Goal: Task Accomplishment & Management: Use online tool/utility

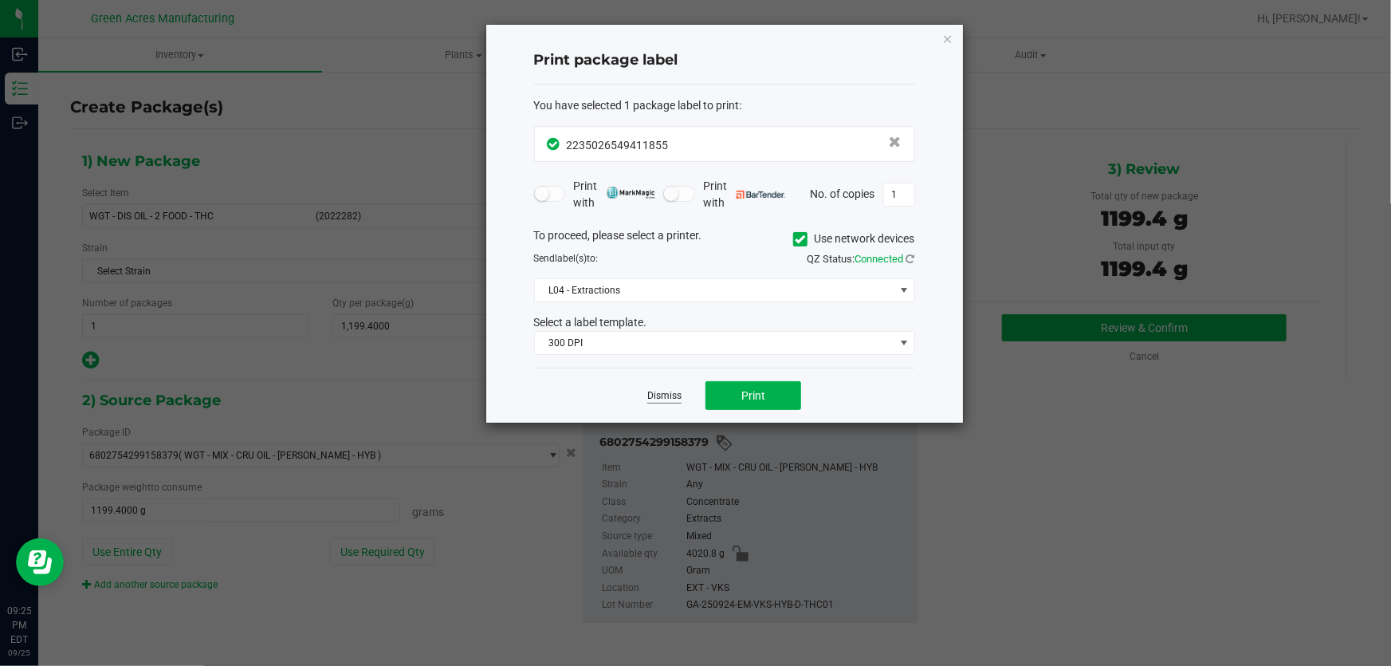
click at [670, 399] on link "Dismiss" at bounding box center [664, 396] width 34 height 14
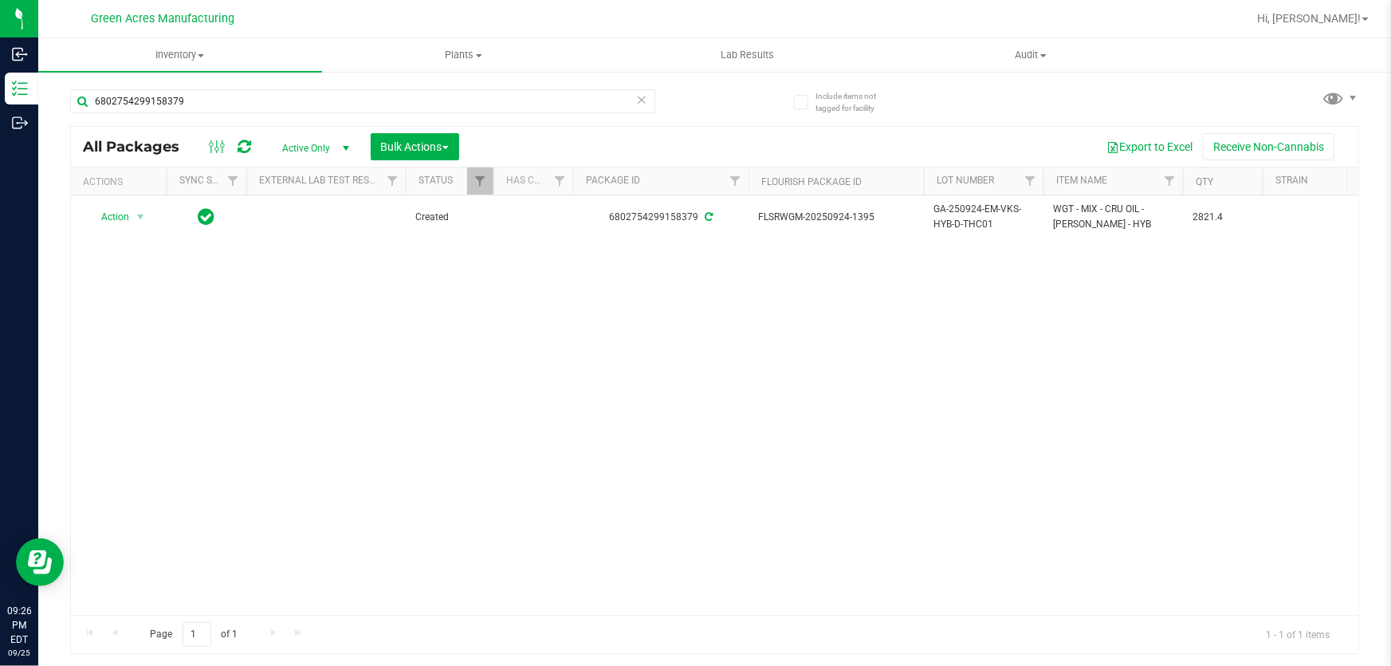
click at [330, 81] on div "6802754299158379" at bounding box center [392, 100] width 645 height 51
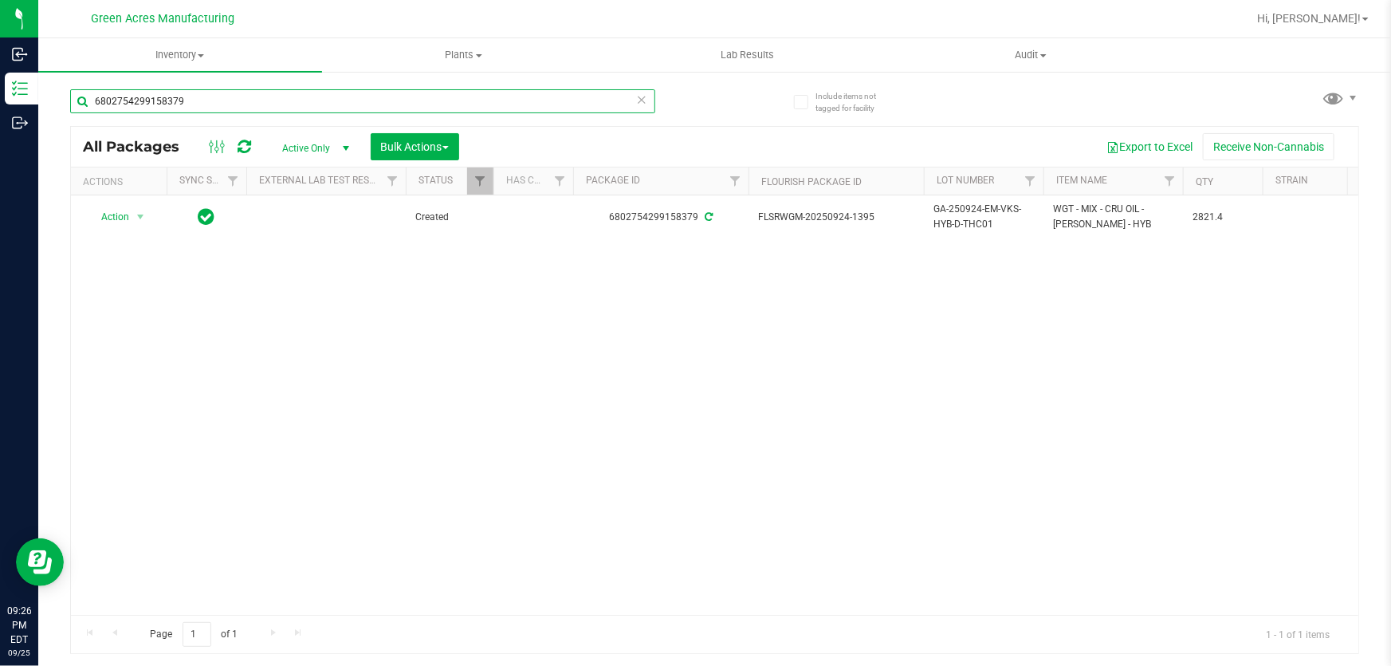
click at [326, 89] on input "6802754299158379" at bounding box center [362, 101] width 585 height 24
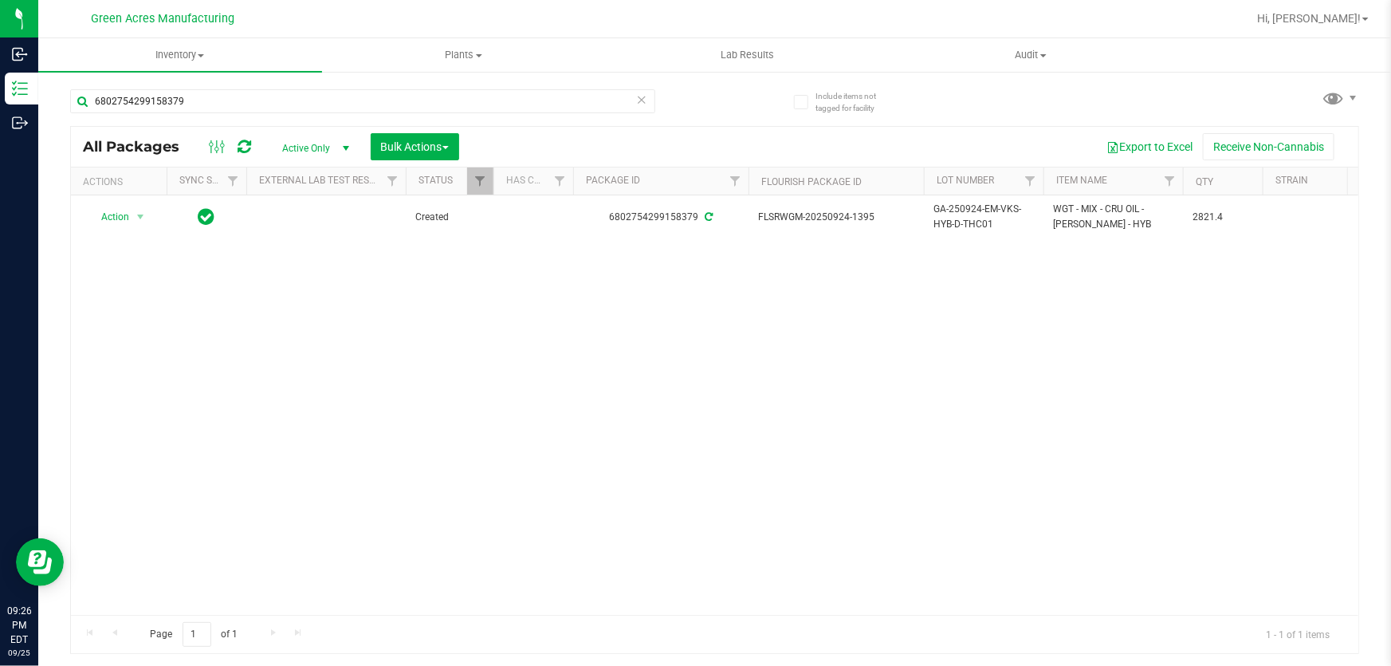
click at [348, 363] on div "Action Action Adjust qty Create package Edit attributes Global inventory Locate…" at bounding box center [714, 404] width 1287 height 419
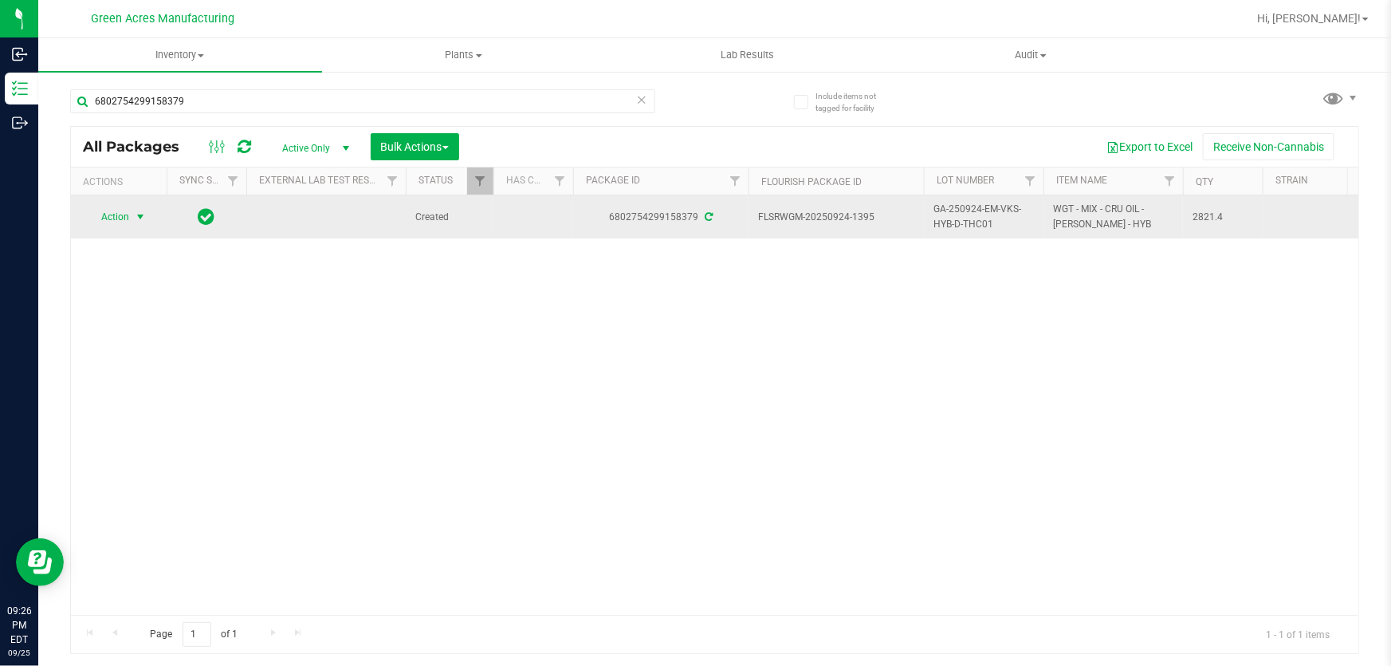
click at [139, 211] on span "select" at bounding box center [140, 216] width 13 height 13
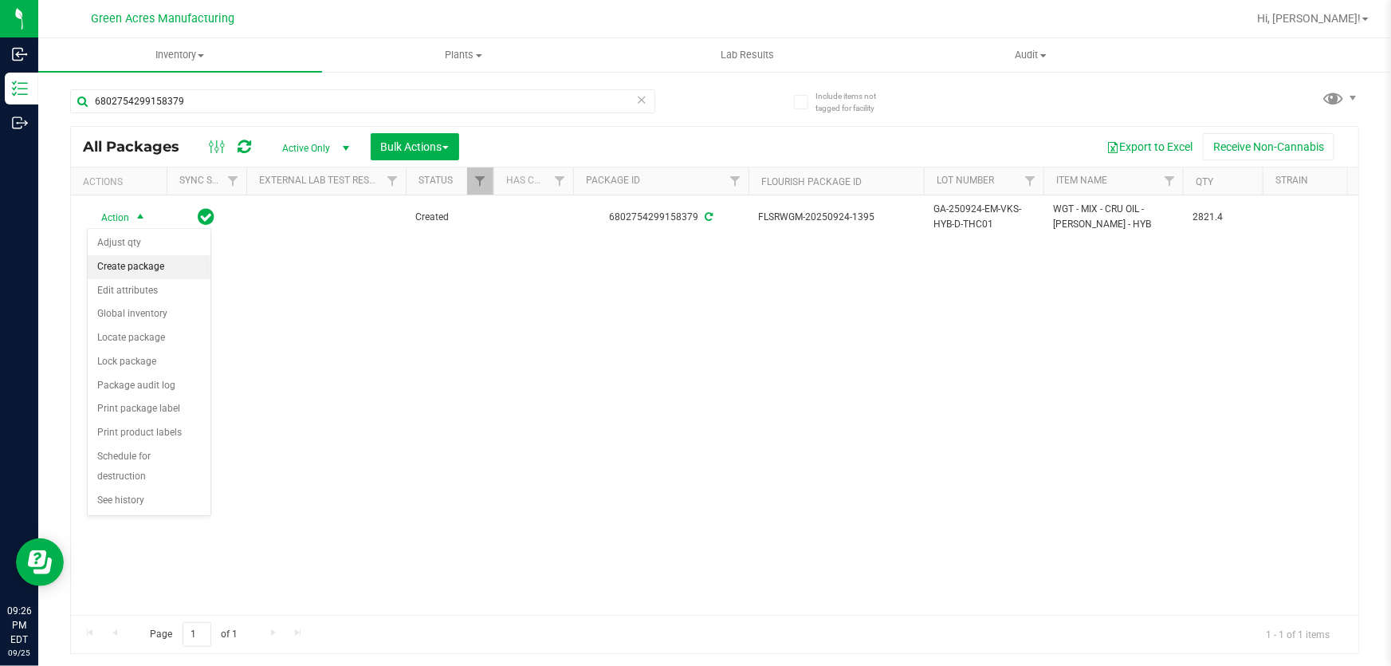
click at [146, 261] on li "Create package" at bounding box center [149, 267] width 123 height 24
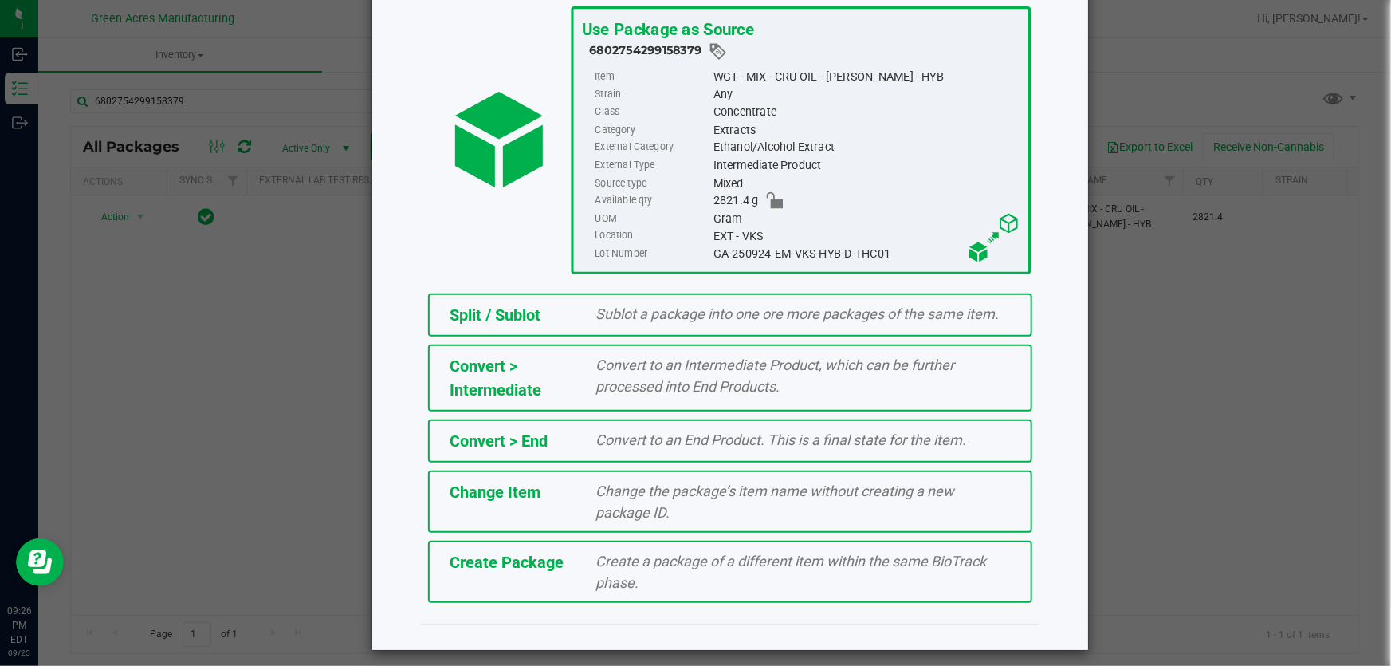
scroll to position [109, 0]
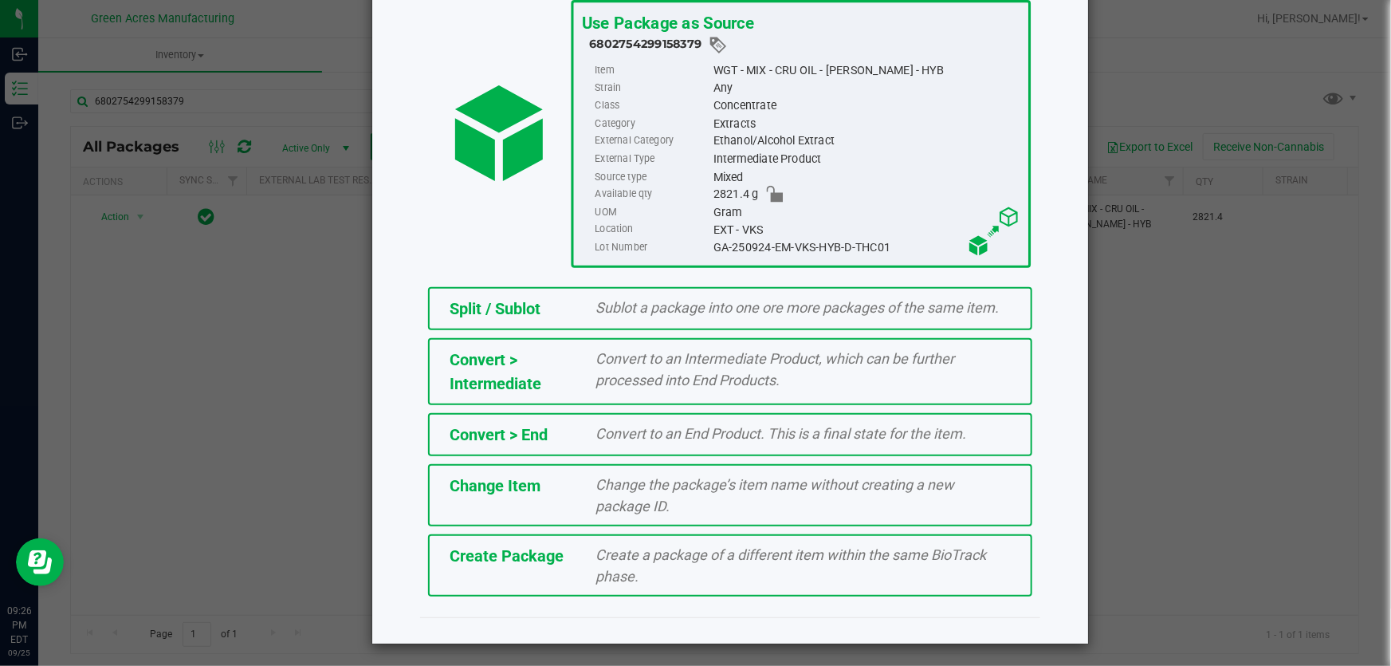
click at [701, 567] on div "Create a package of a different item within the same BioTrack phase." at bounding box center [803, 565] width 439 height 43
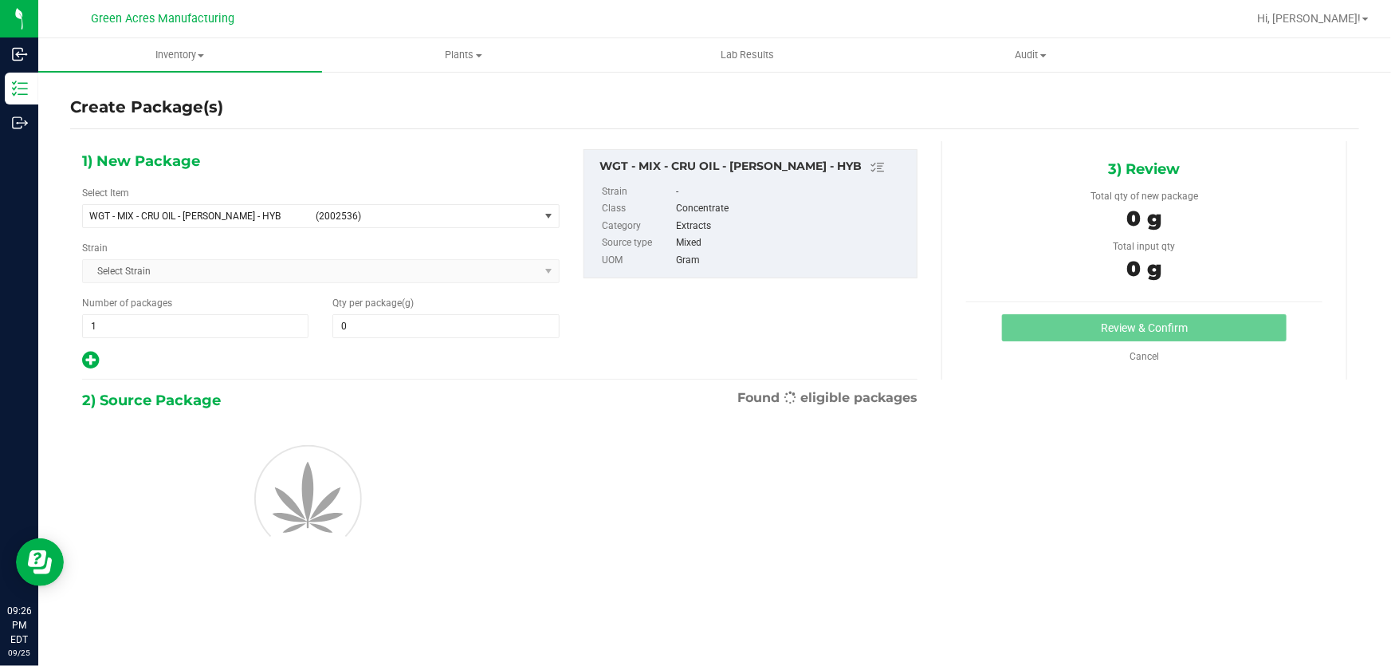
type input "0.0000"
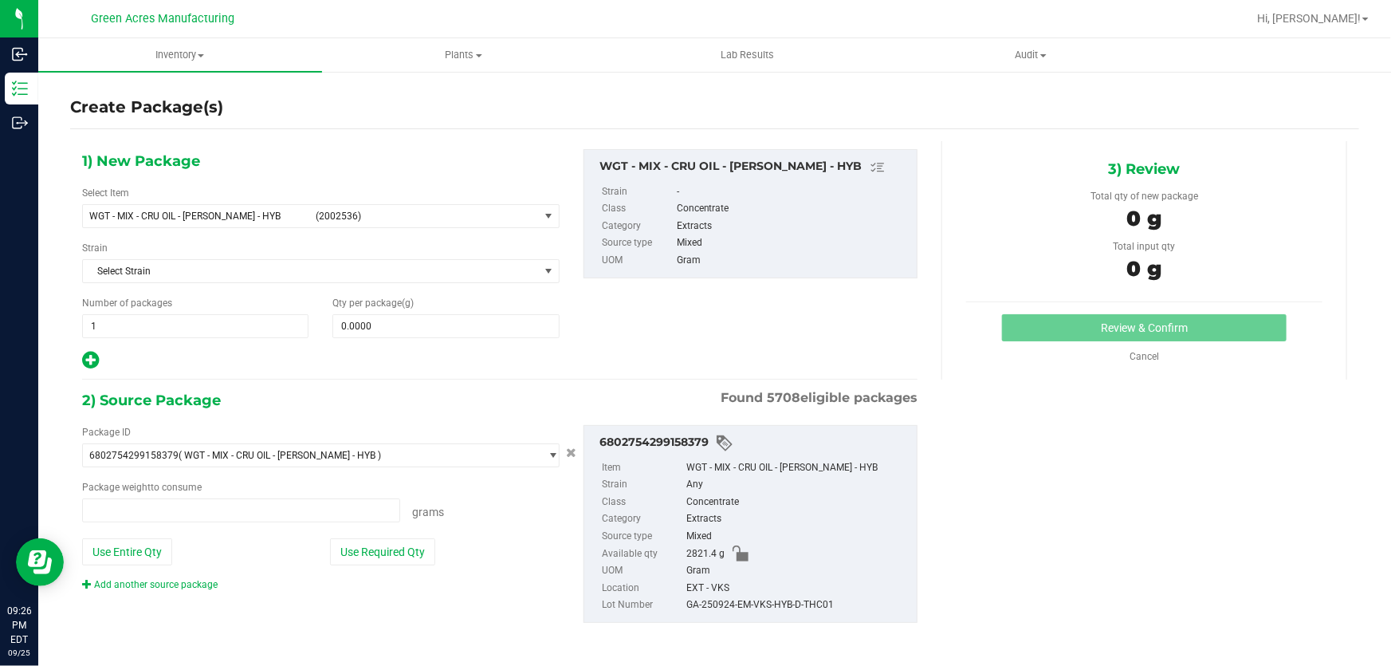
type input "0.0000 g"
click at [530, 212] on span "WGT - MIX - CRU OIL - [PERSON_NAME] - HYB (2002536)" at bounding box center [311, 216] width 456 height 22
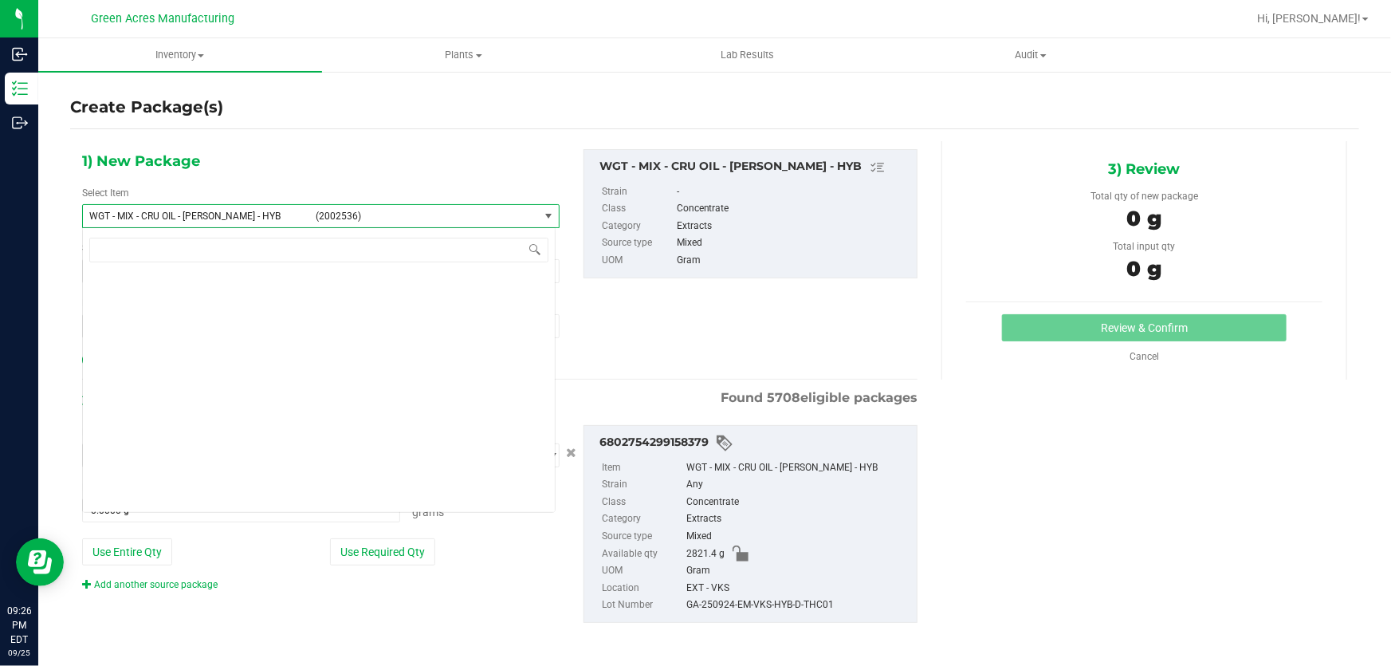
scroll to position [366857, 0]
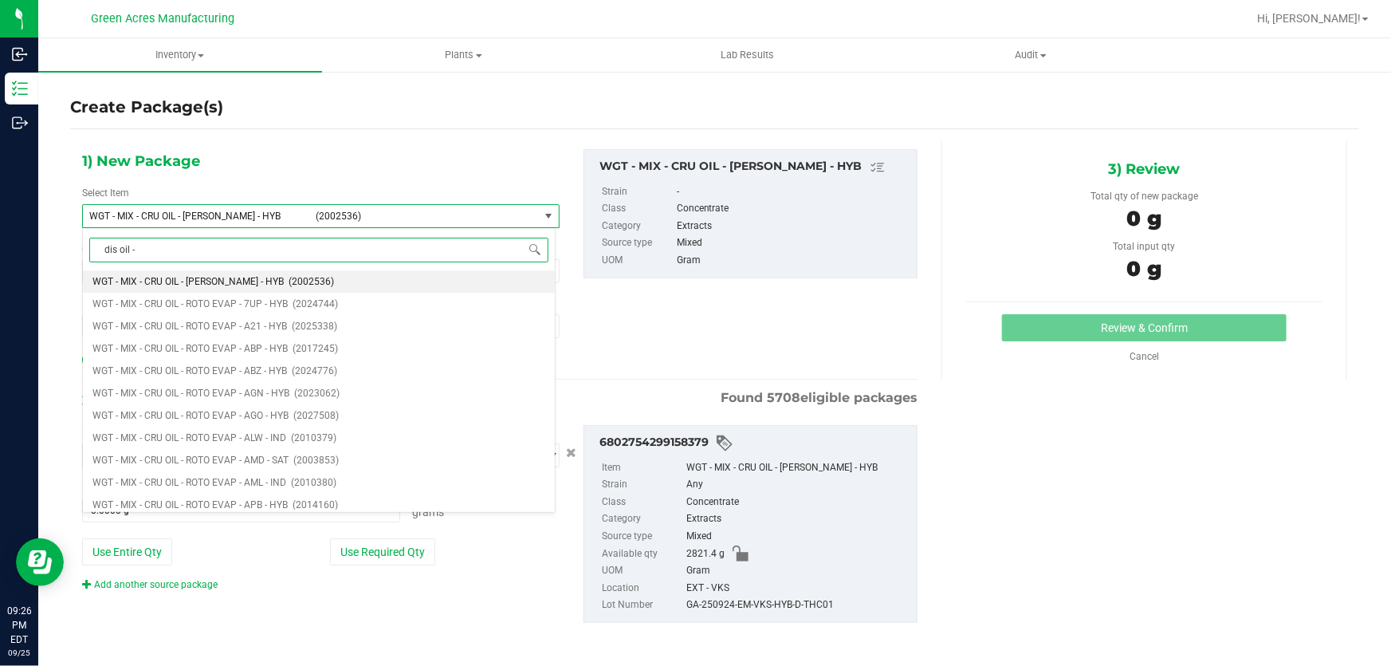
type input "dis oil - 3"
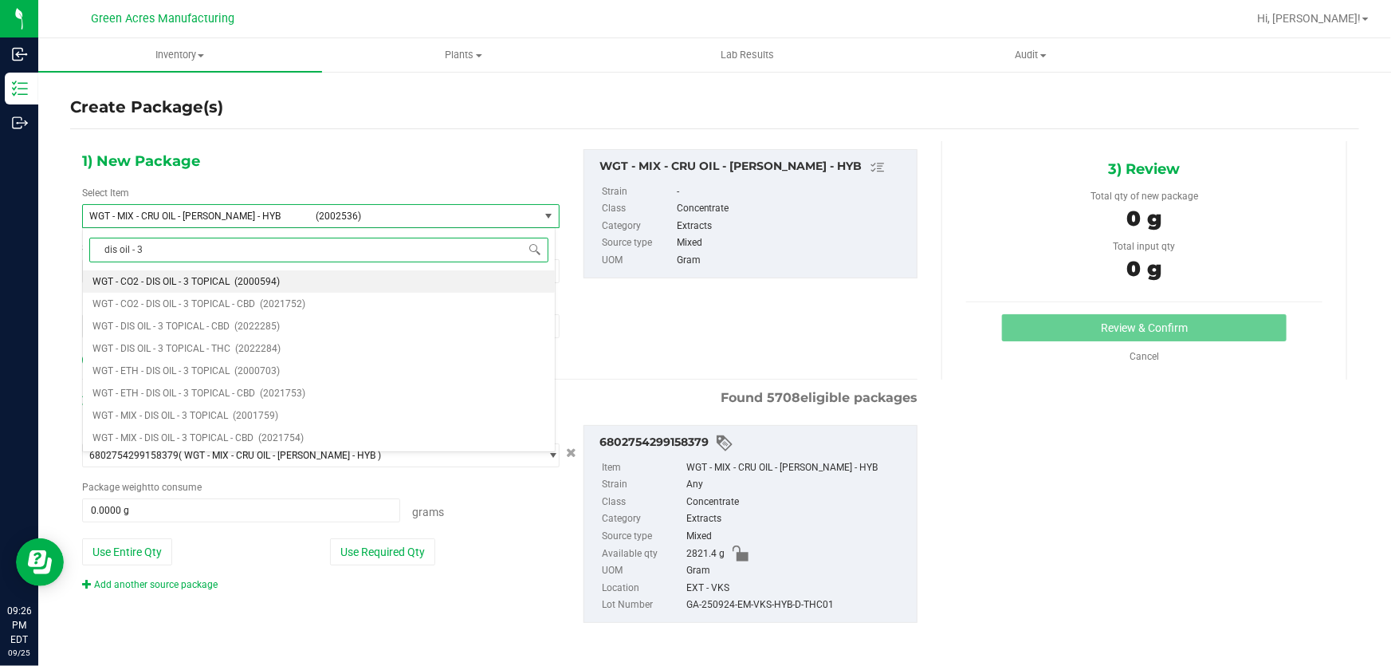
scroll to position [0, 0]
click at [198, 350] on span "WGT - DIS OIL - 3 TOPICAL - THC" at bounding box center [161, 348] width 138 height 11
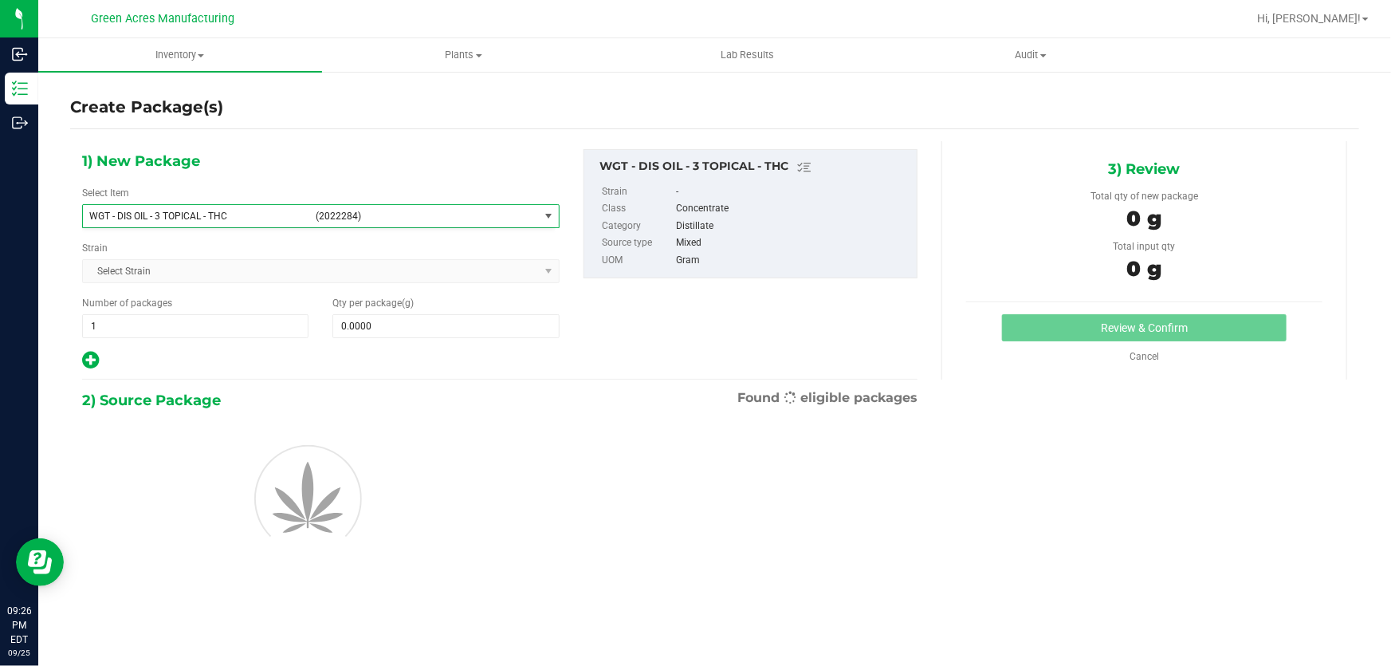
type input "0.0000"
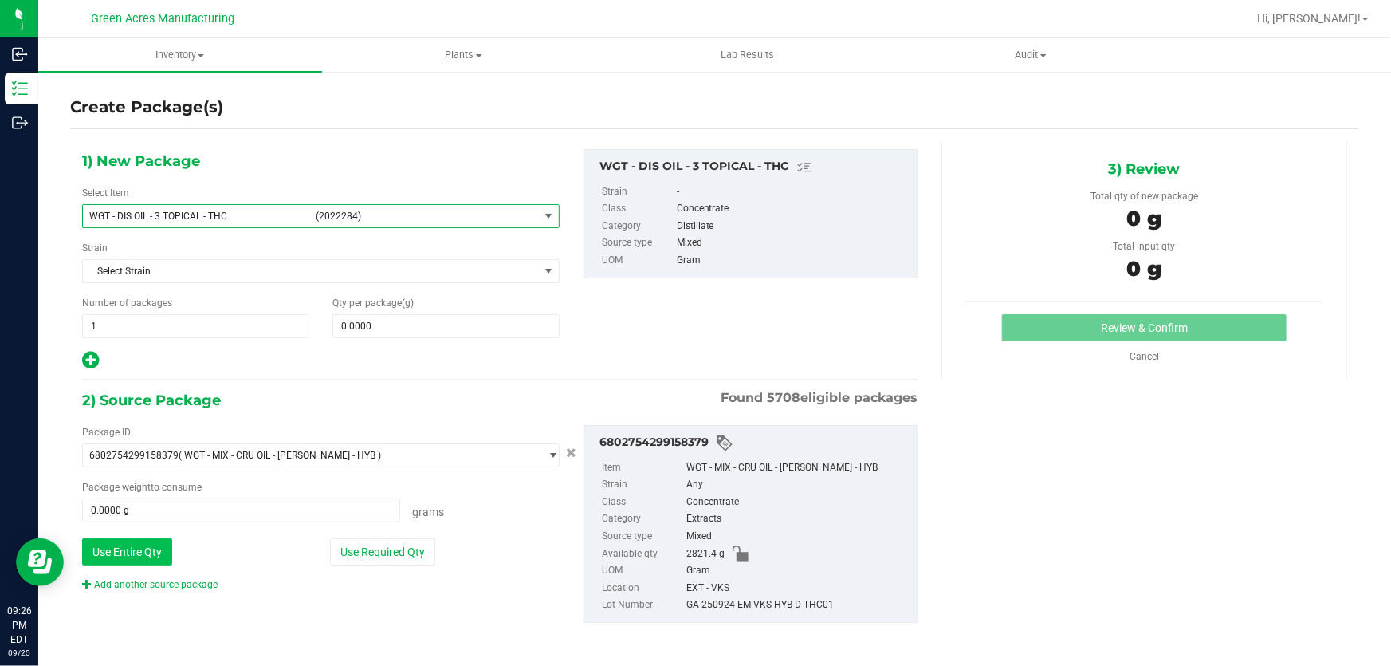
click at [151, 561] on button "Use Entire Qty" at bounding box center [127, 551] width 90 height 27
type input "2821.4000 g"
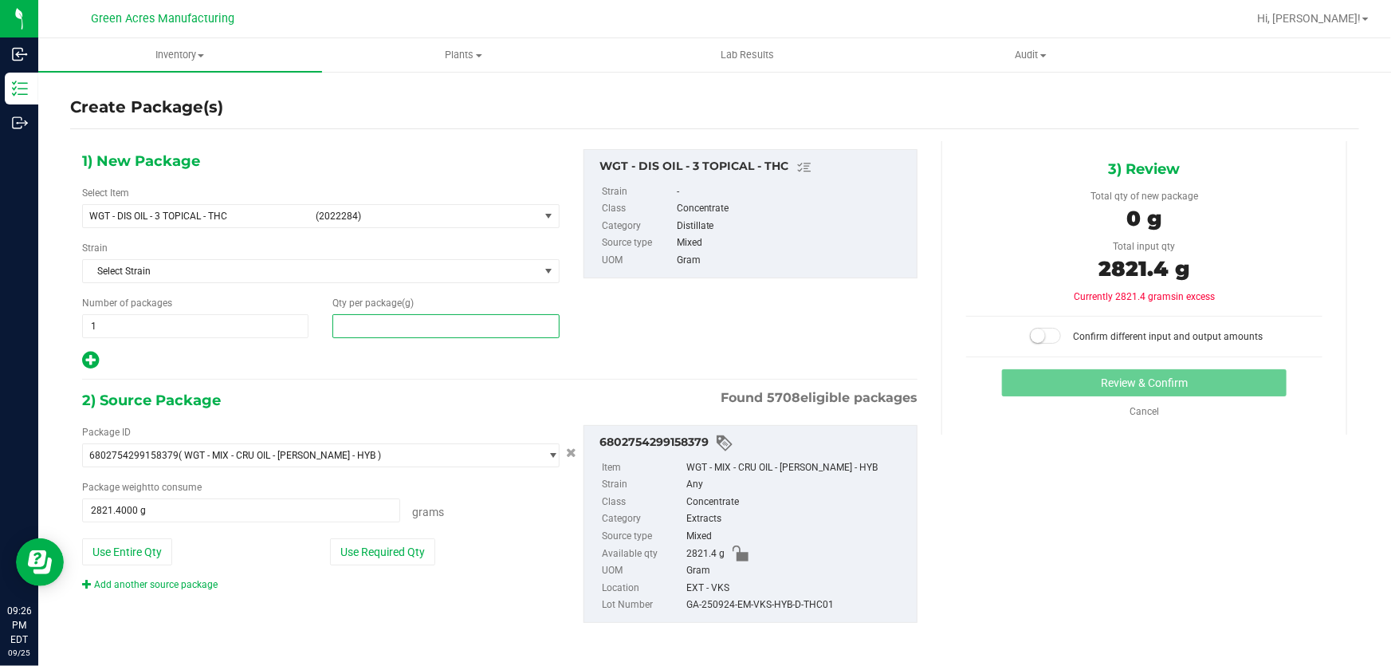
click at [414, 334] on span at bounding box center [445, 326] width 226 height 24
type input "215.9"
type input "215.9000"
click at [1043, 331] on span at bounding box center [1046, 336] width 32 height 16
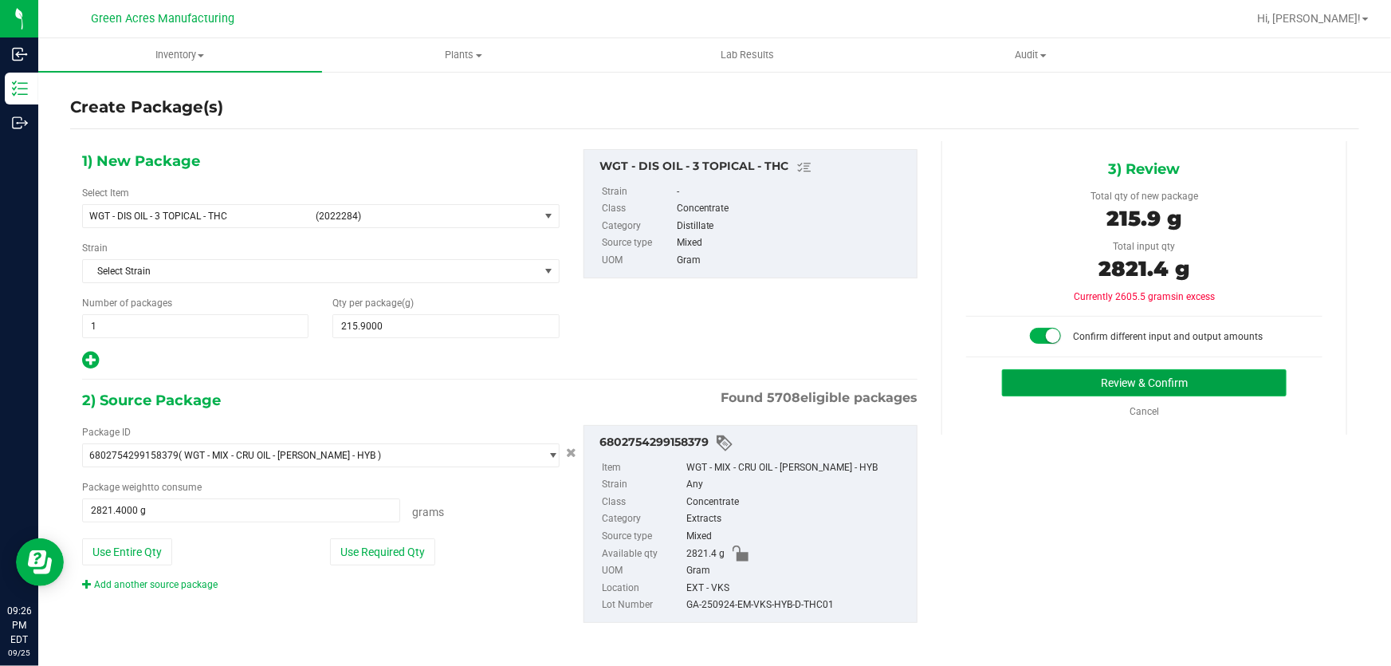
click at [1066, 378] on button "Review & Confirm" at bounding box center [1144, 382] width 285 height 27
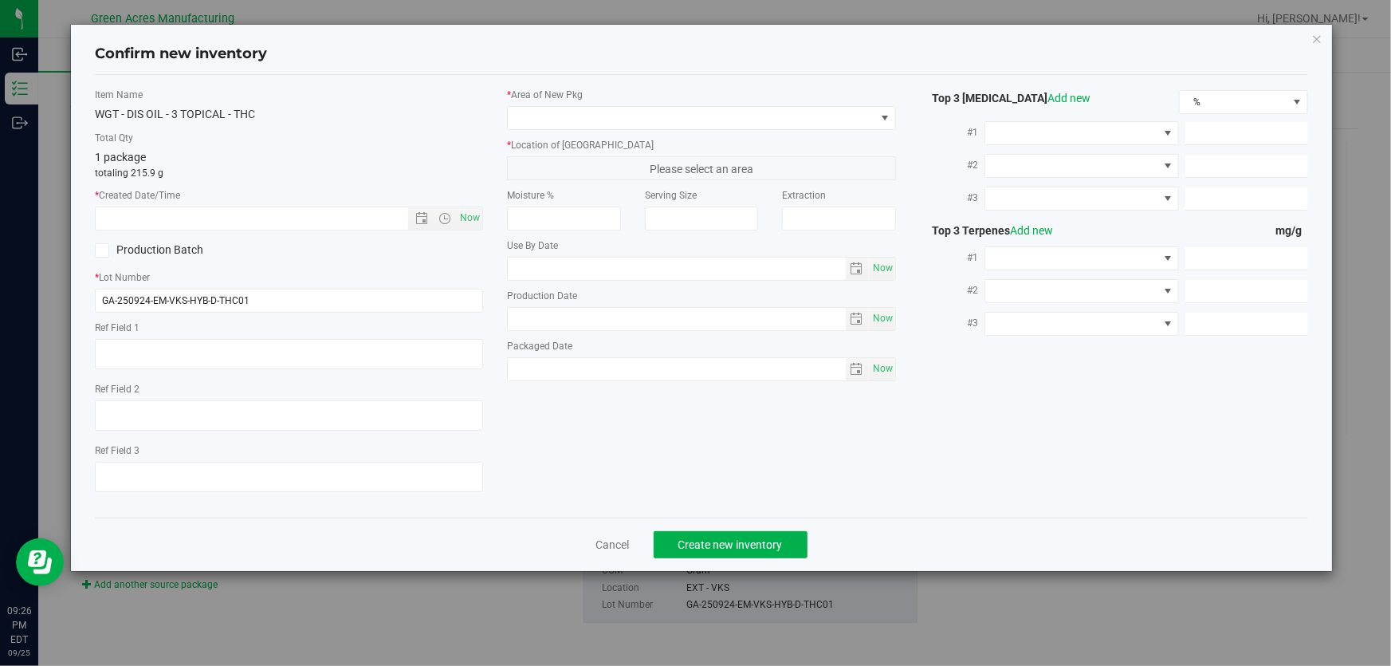
type textarea "[PERSON_NAME]"
click at [375, 301] on input "GA-250924-EM-VKS-HYB-D-THC01" at bounding box center [289, 301] width 388 height 24
type input "GA-250924-EM-VKS-HYB-D-THC01-D3A"
click at [469, 225] on span "Now" at bounding box center [470, 217] width 27 height 23
type input "[DATE] 9:27 PM"
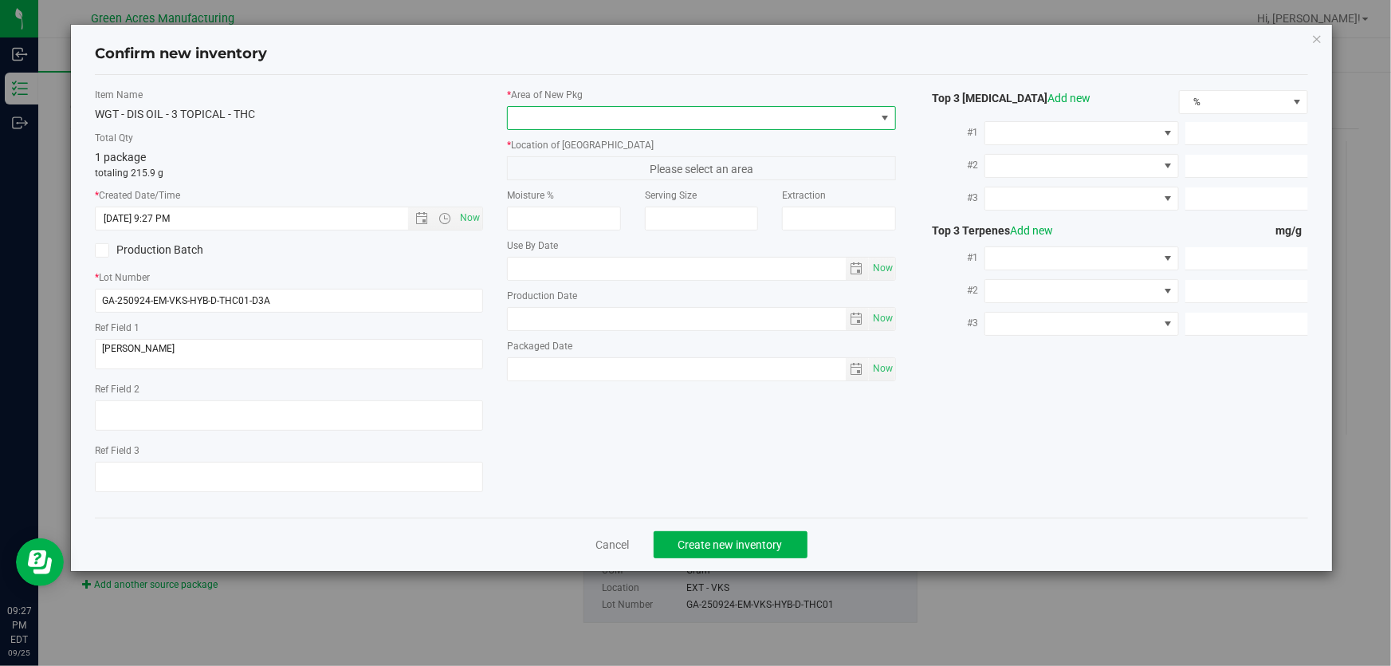
click at [699, 114] on span at bounding box center [691, 118] width 367 height 22
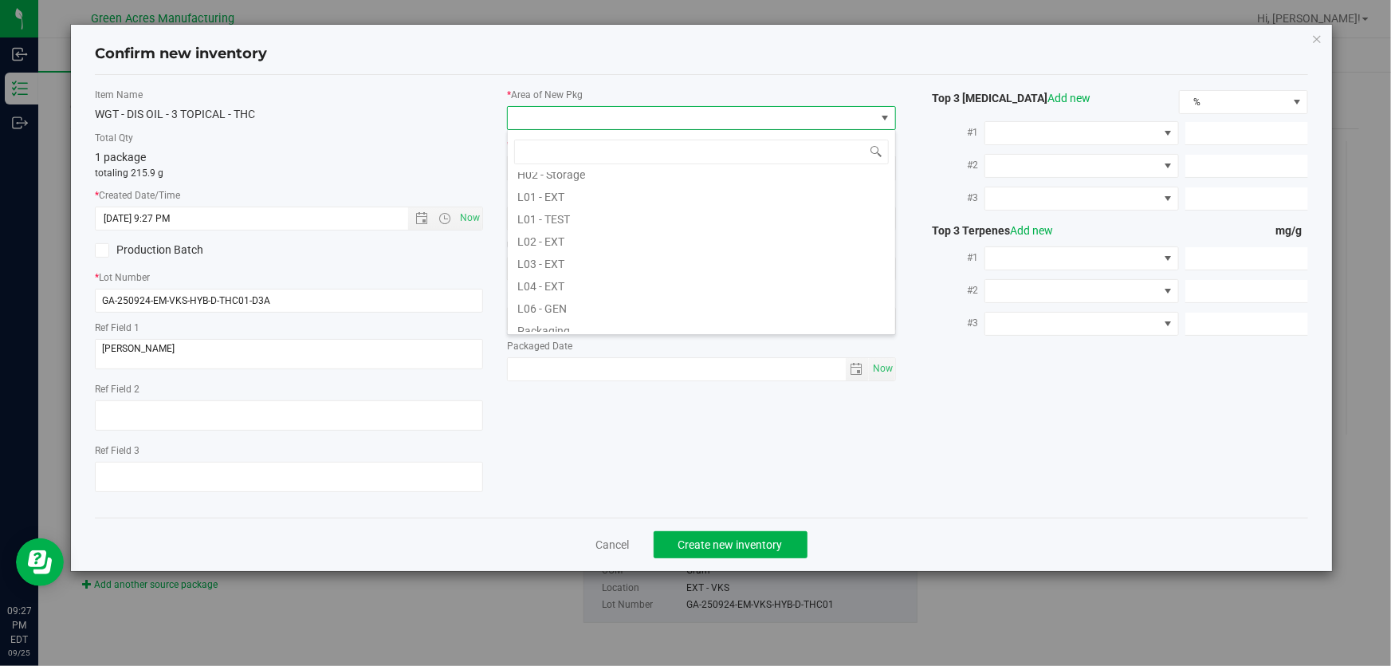
scroll to position [289, 0]
click at [656, 279] on li "L04 - EXT" at bounding box center [701, 273] width 387 height 22
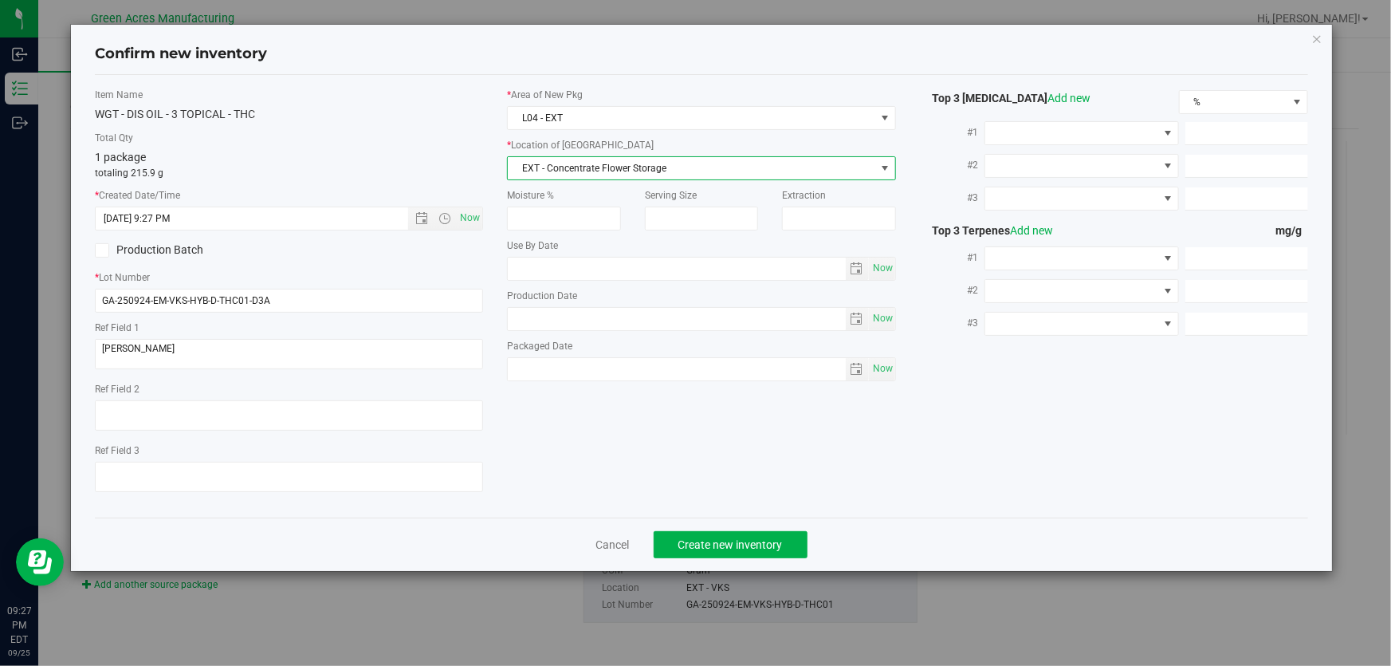
click at [708, 167] on span "EXT - Concentrate Flower Storage" at bounding box center [691, 168] width 367 height 22
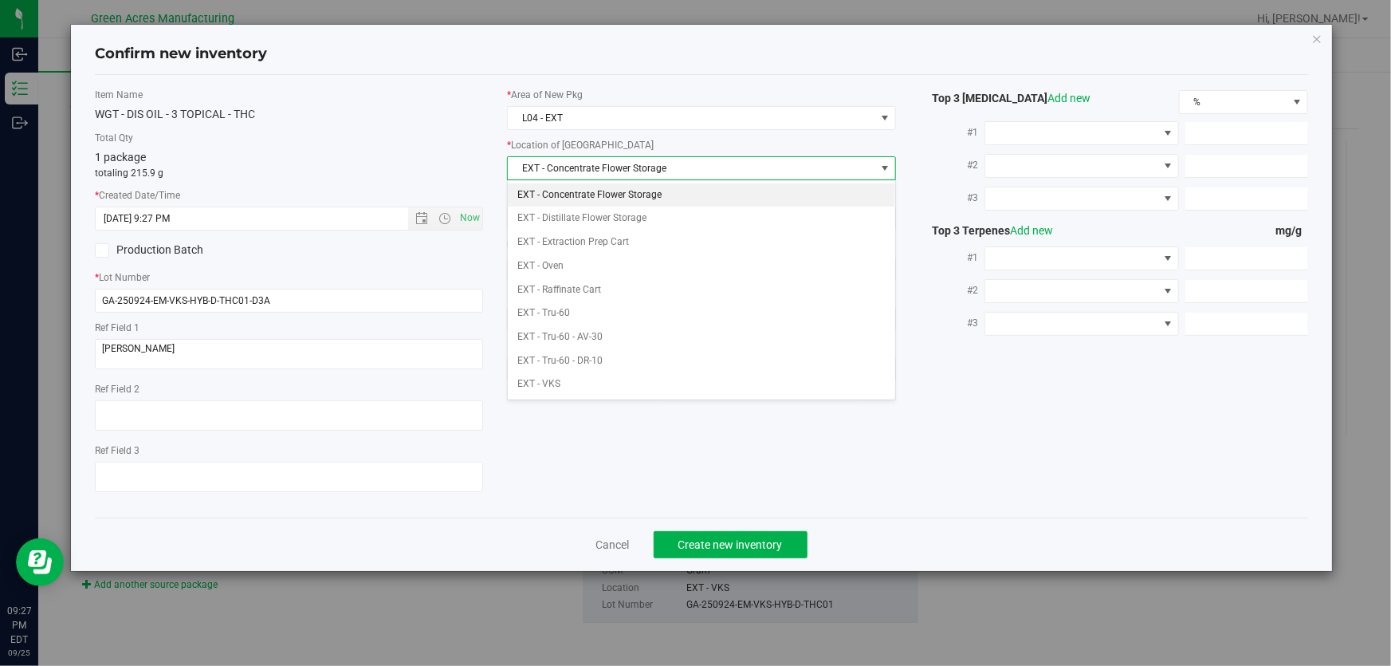
click at [683, 147] on label "* Location of [GEOGRAPHIC_DATA]" at bounding box center [701, 145] width 388 height 14
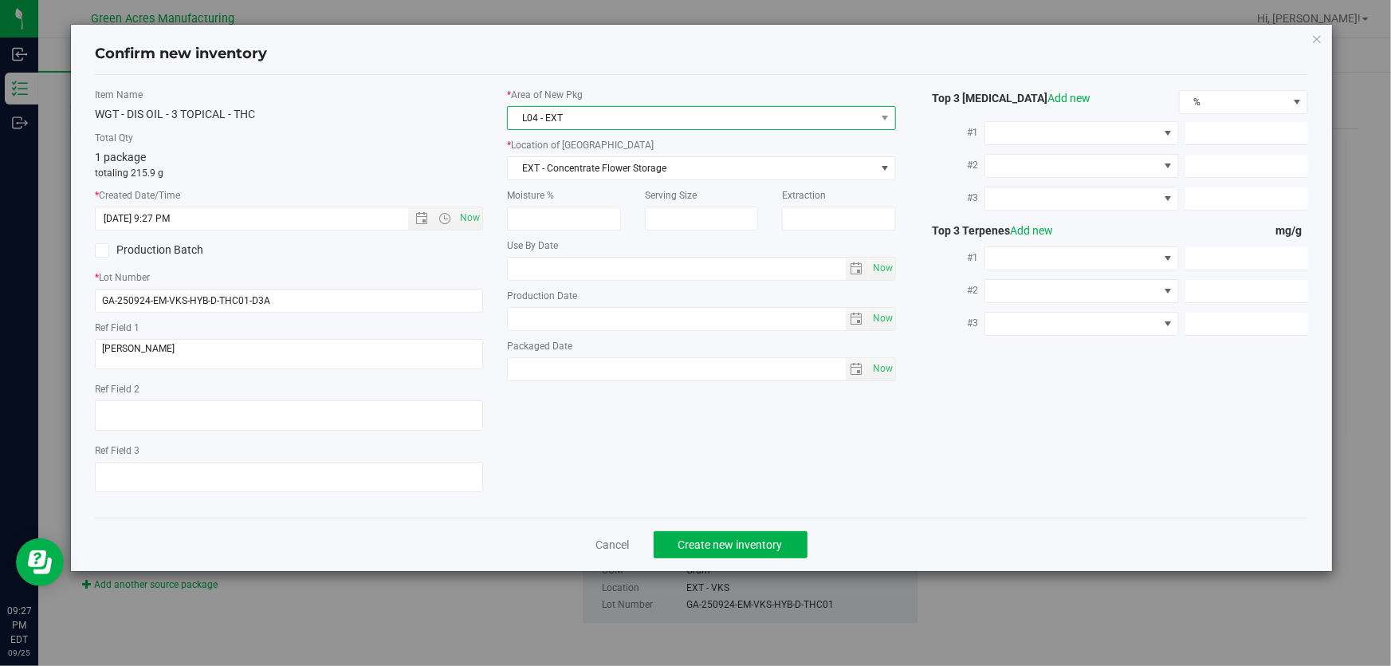
click at [693, 118] on span "L04 - EXT" at bounding box center [691, 118] width 367 height 22
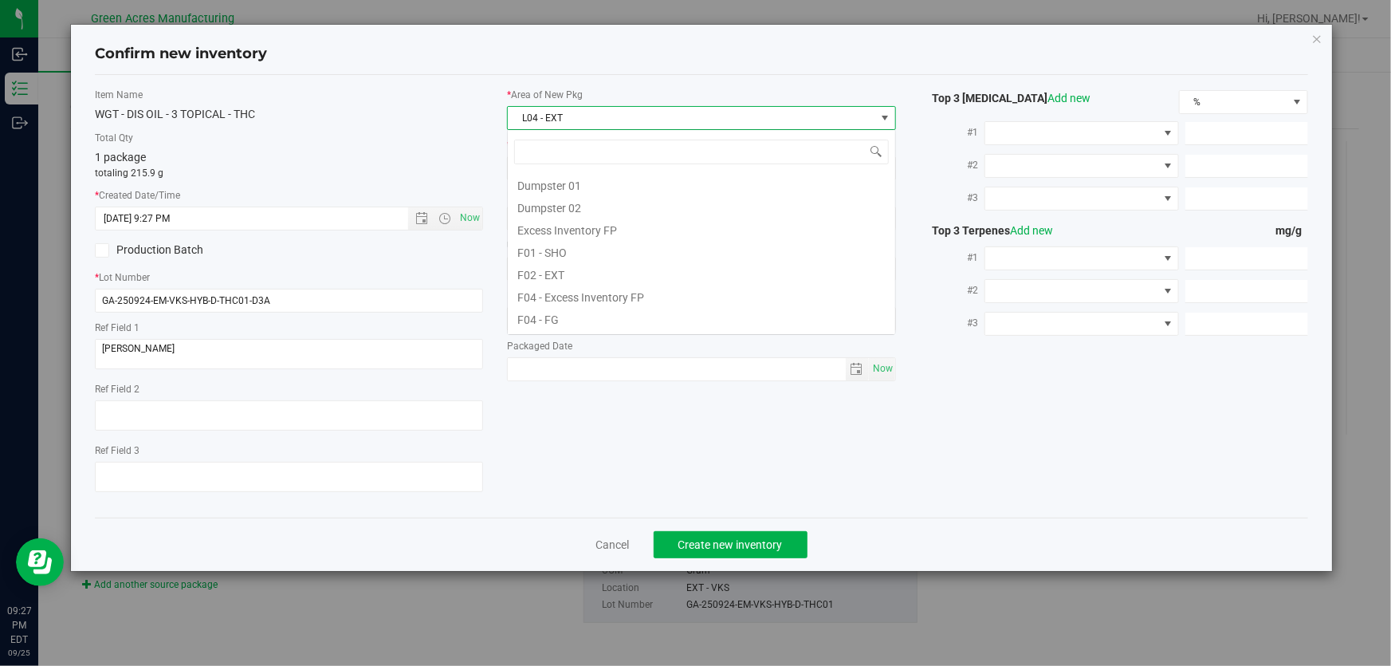
scroll to position [242, 0]
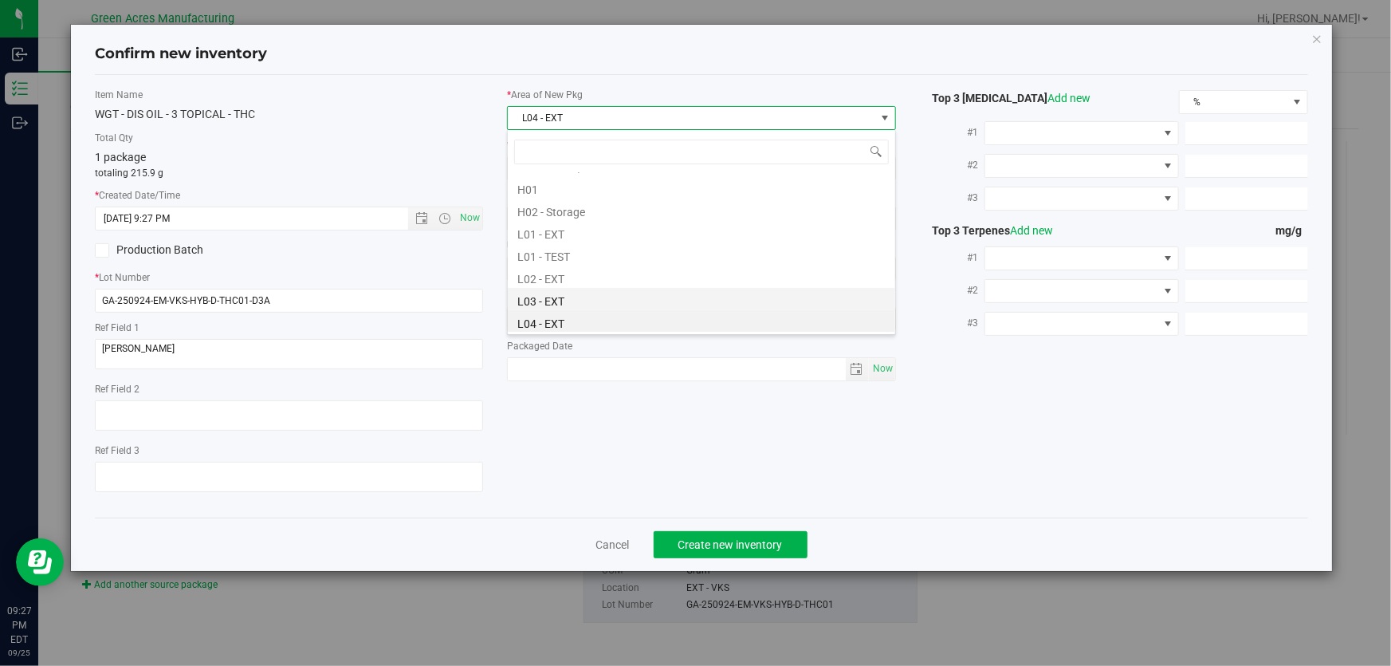
click at [611, 297] on li "L03 - EXT" at bounding box center [701, 299] width 387 height 22
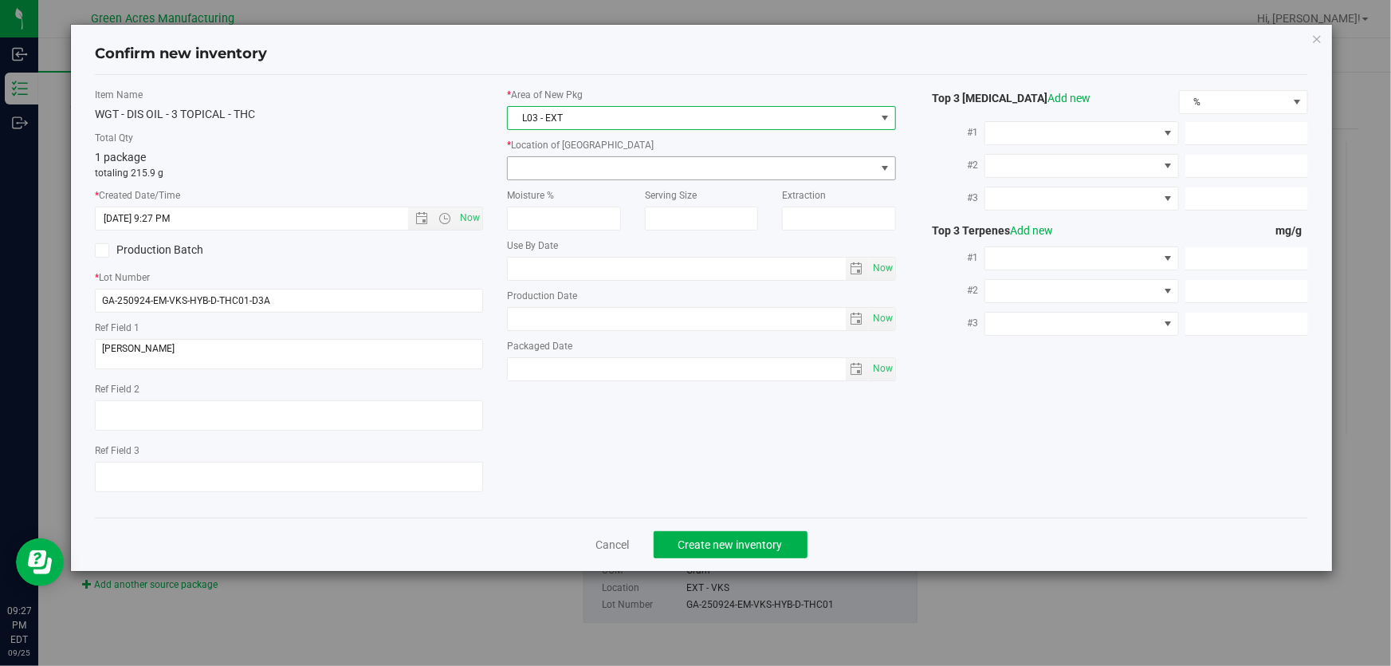
click at [667, 161] on span at bounding box center [691, 168] width 367 height 22
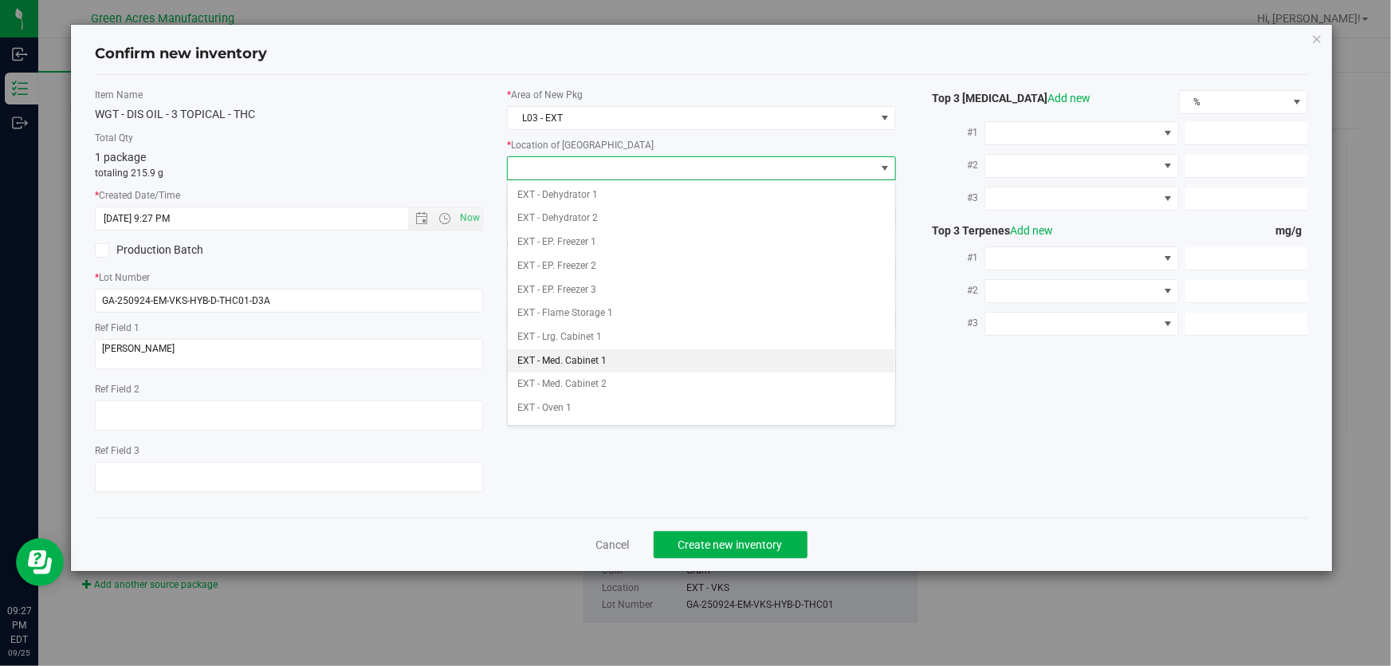
click at [617, 356] on li "EXT - Med. Cabinet 1" at bounding box center [701, 361] width 387 height 24
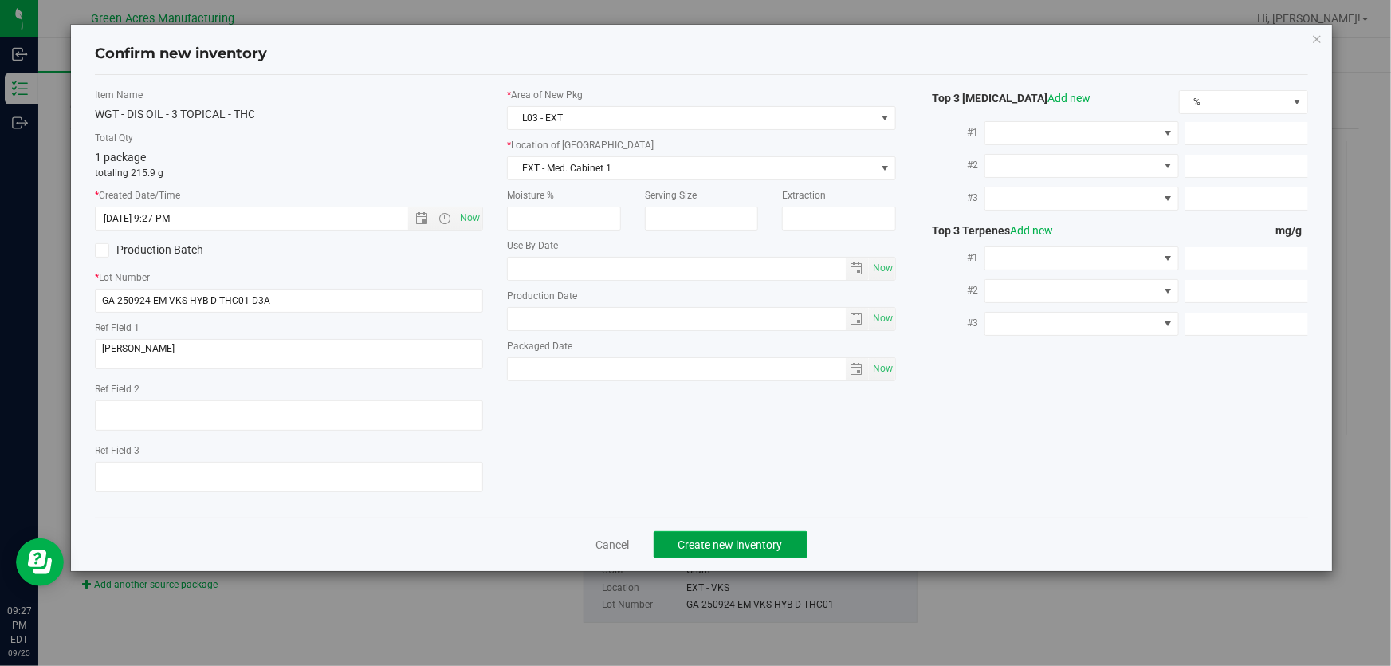
click at [733, 547] on span "Create new inventory" at bounding box center [730, 544] width 104 height 13
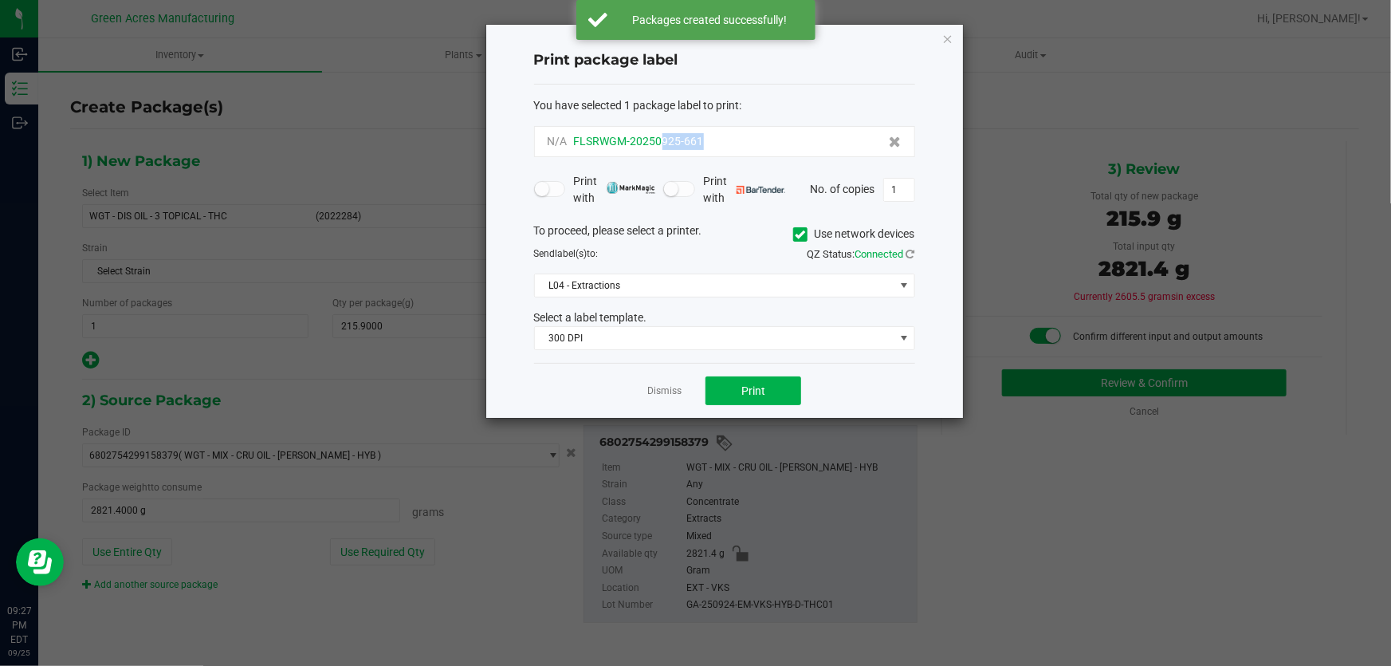
drag, startPoint x: 706, startPoint y: 138, endPoint x: 660, endPoint y: 147, distance: 47.2
click at [660, 147] on div "N/A FLSRWGM-20250925-661" at bounding box center [725, 141] width 354 height 17
copy span "925-661"
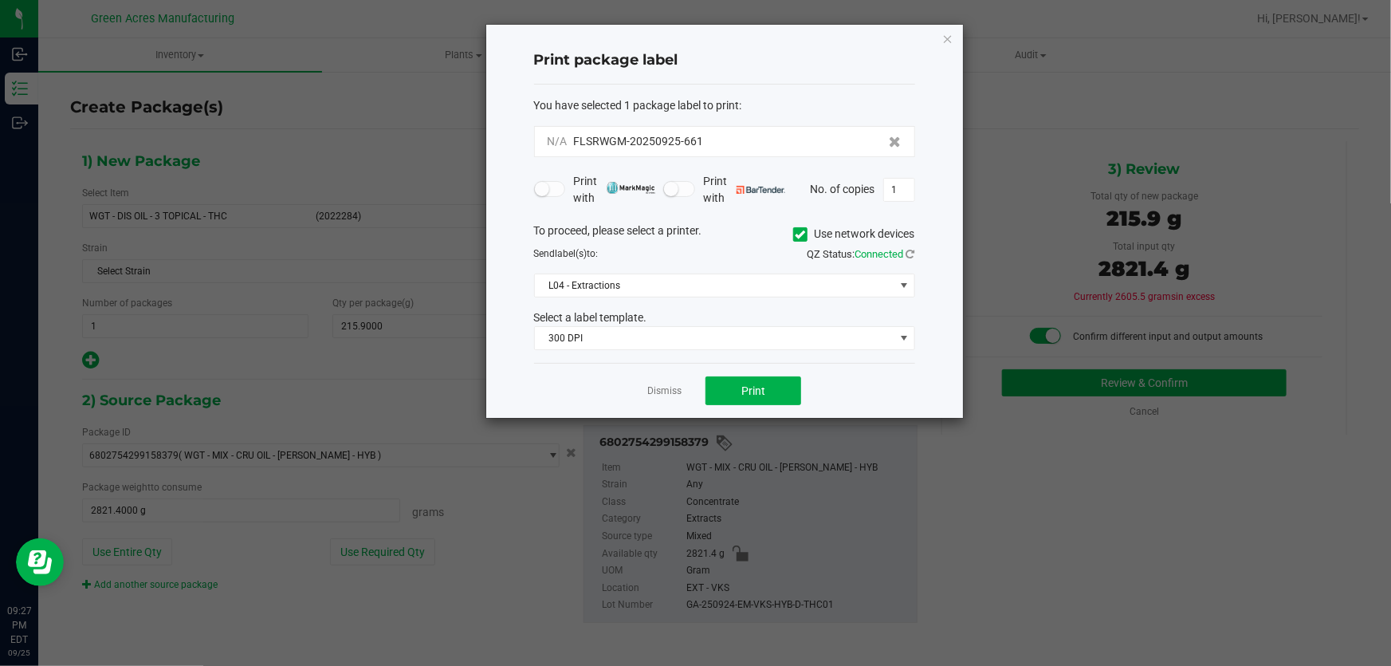
click at [778, 89] on div "You have selected 1 package label to print : N/A FLSRWGM-20250925-661 Print wit…" at bounding box center [724, 223] width 381 height 279
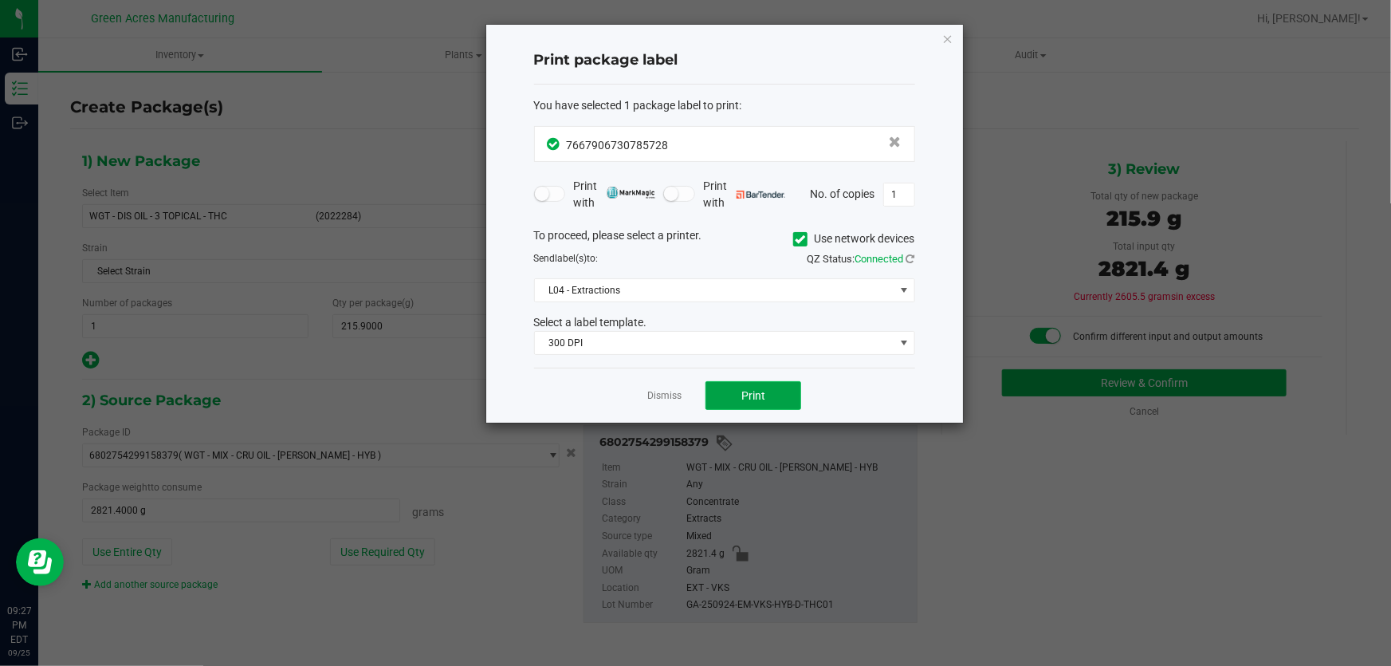
click at [754, 399] on span "Print" at bounding box center [753, 395] width 24 height 13
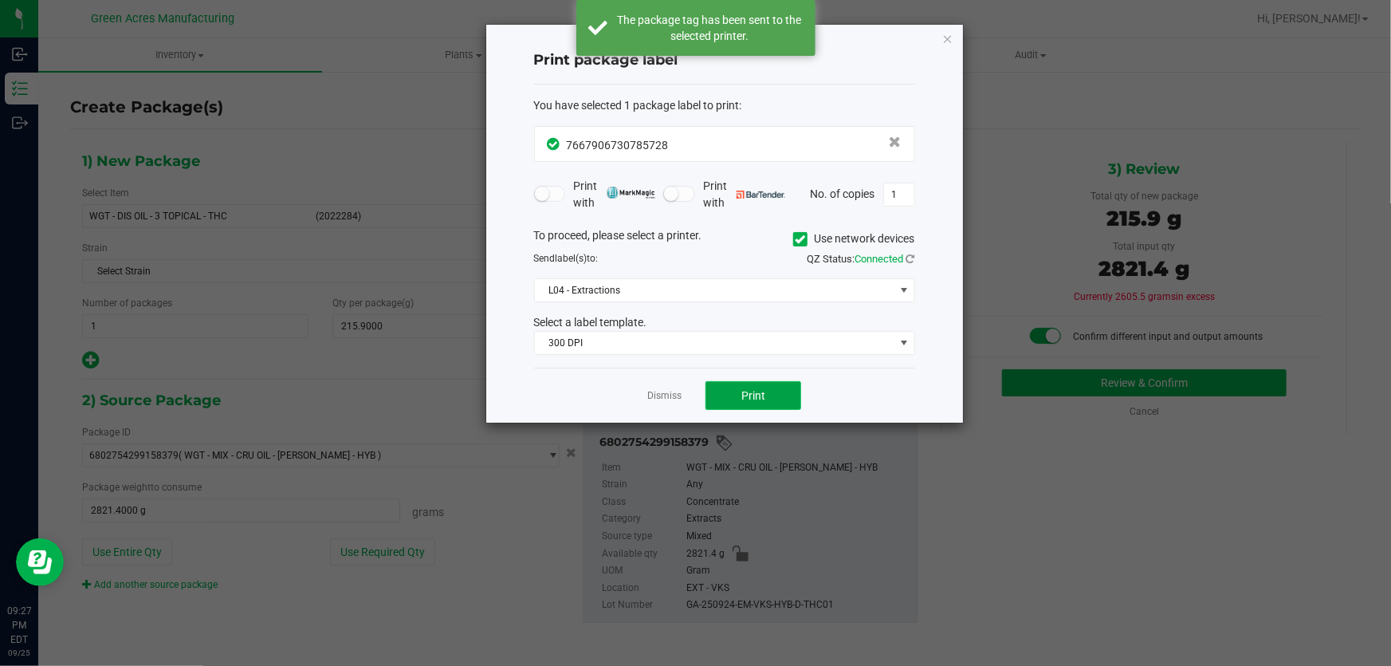
click at [754, 399] on span "Print" at bounding box center [753, 395] width 24 height 13
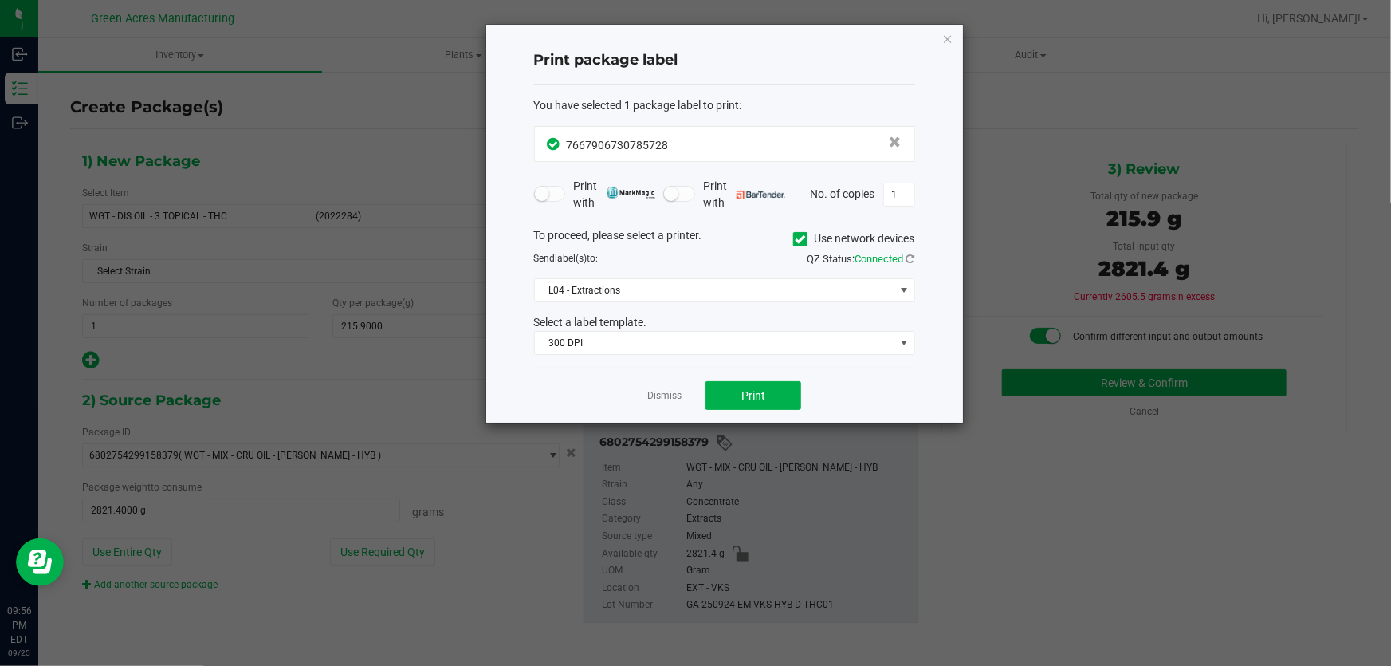
click at [666, 387] on app-cancel-button "Dismiss" at bounding box center [664, 395] width 34 height 17
click at [667, 396] on link "Dismiss" at bounding box center [664, 396] width 34 height 14
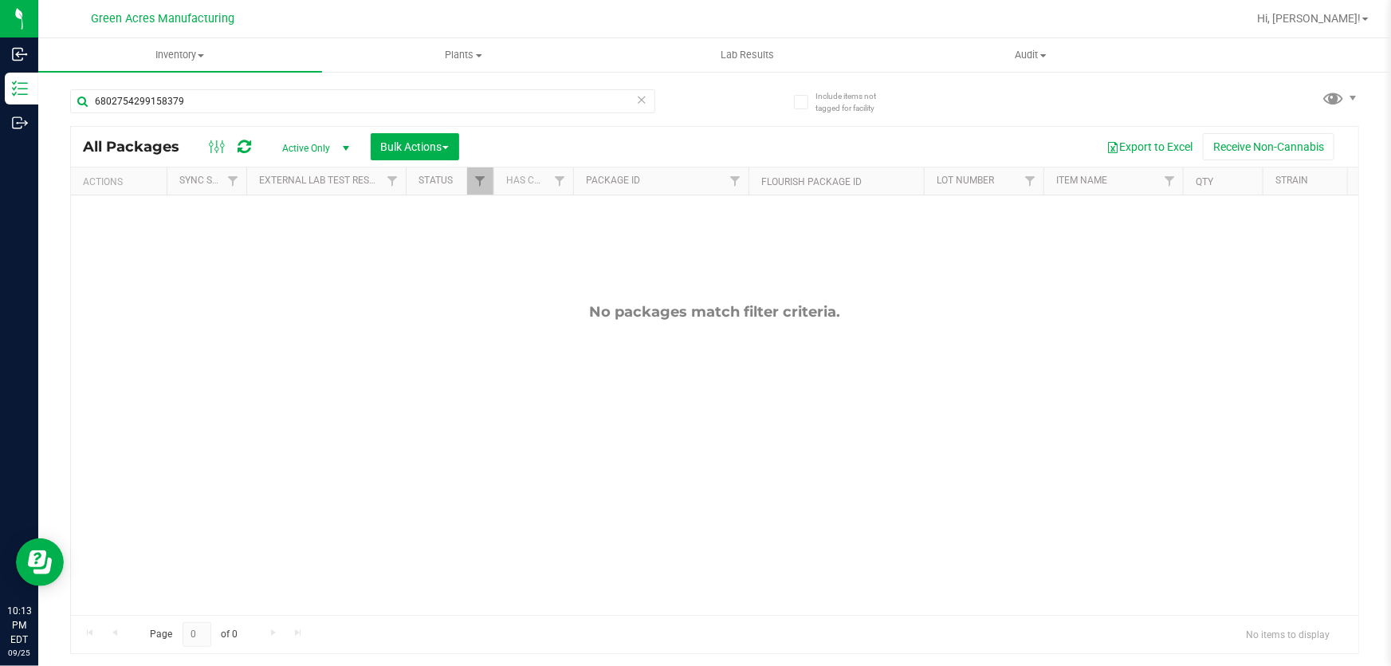
click at [342, 87] on div "6802754299158379" at bounding box center [392, 100] width 645 height 51
drag, startPoint x: 342, startPoint y: 87, endPoint x: 342, endPoint y: 100, distance: 12.8
click at [342, 88] on div "6802754299158379" at bounding box center [392, 100] width 645 height 51
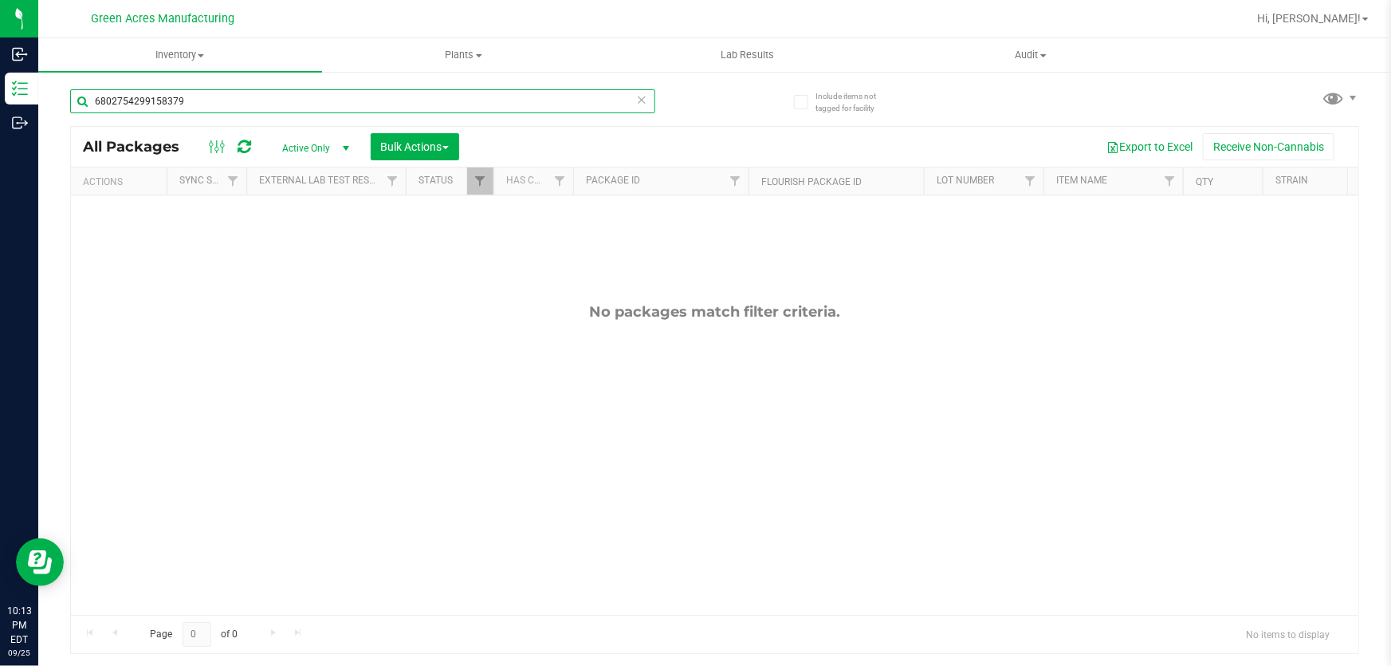
click at [342, 100] on input "6802754299158379" at bounding box center [362, 101] width 585 height 24
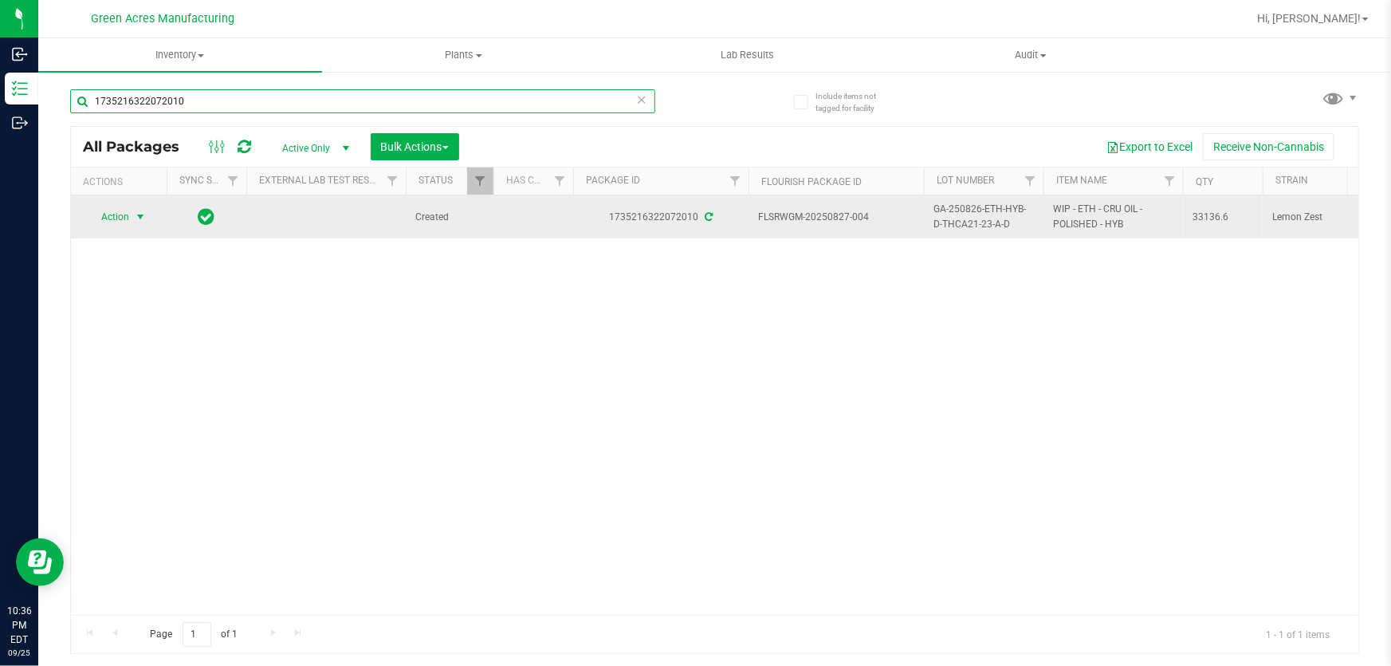
type input "1735216322072010"
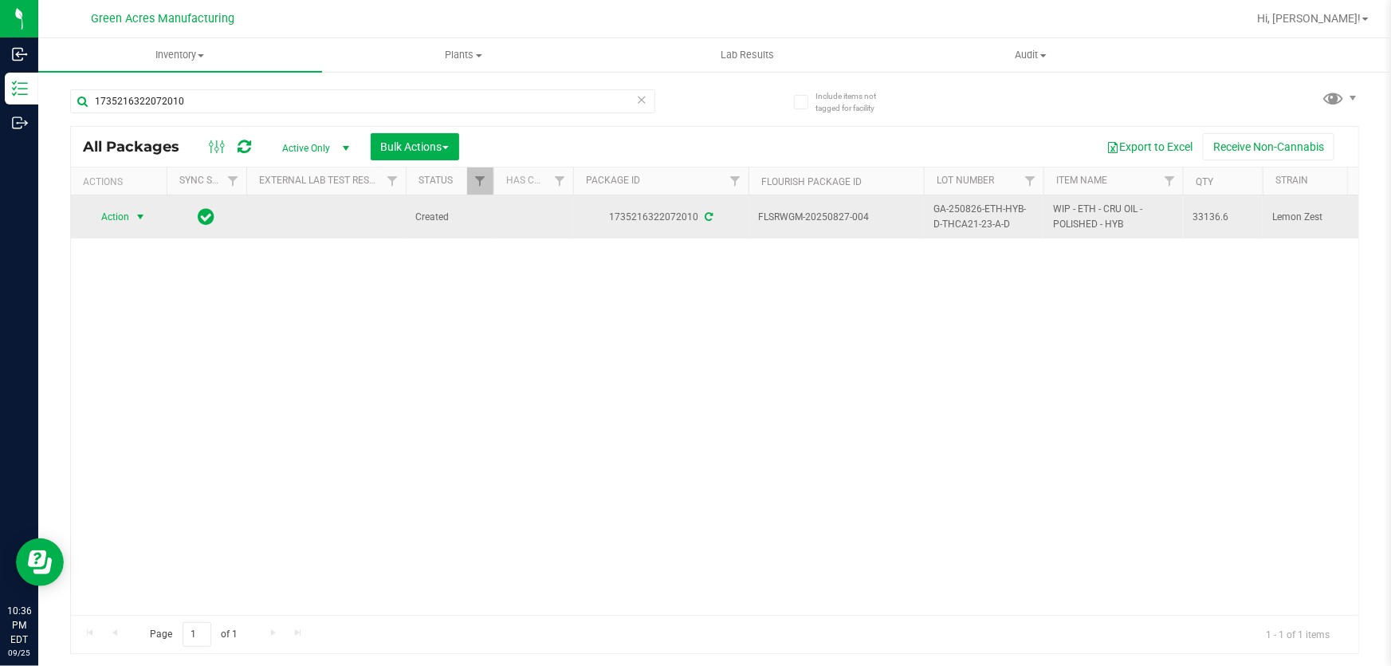
click at [120, 210] on span "Action" at bounding box center [108, 217] width 43 height 22
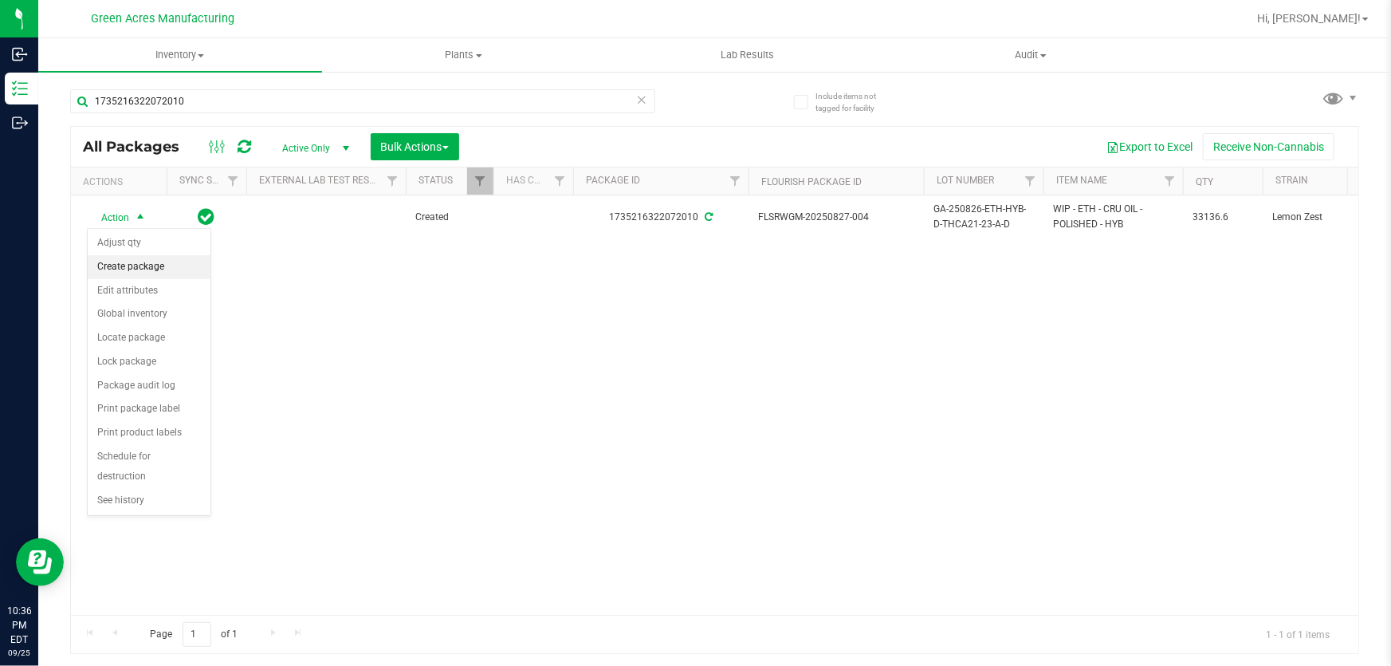
click at [159, 265] on li "Create package" at bounding box center [149, 267] width 123 height 24
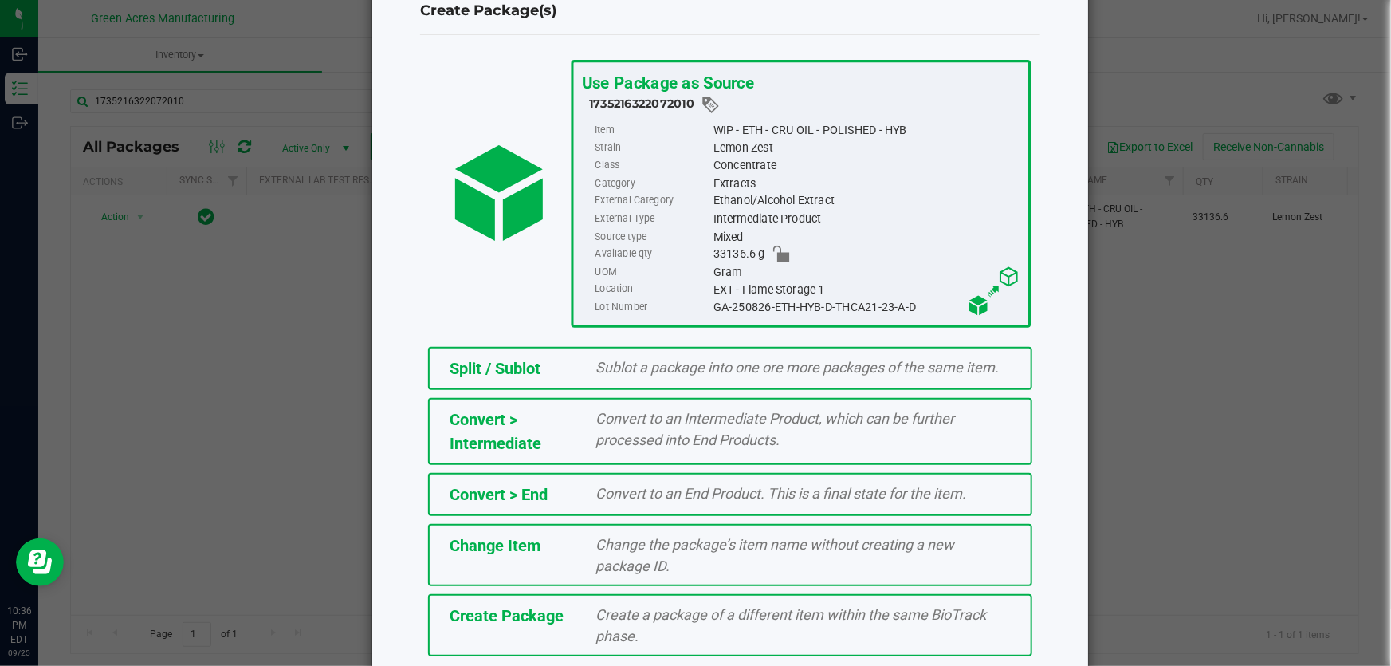
scroll to position [109, 0]
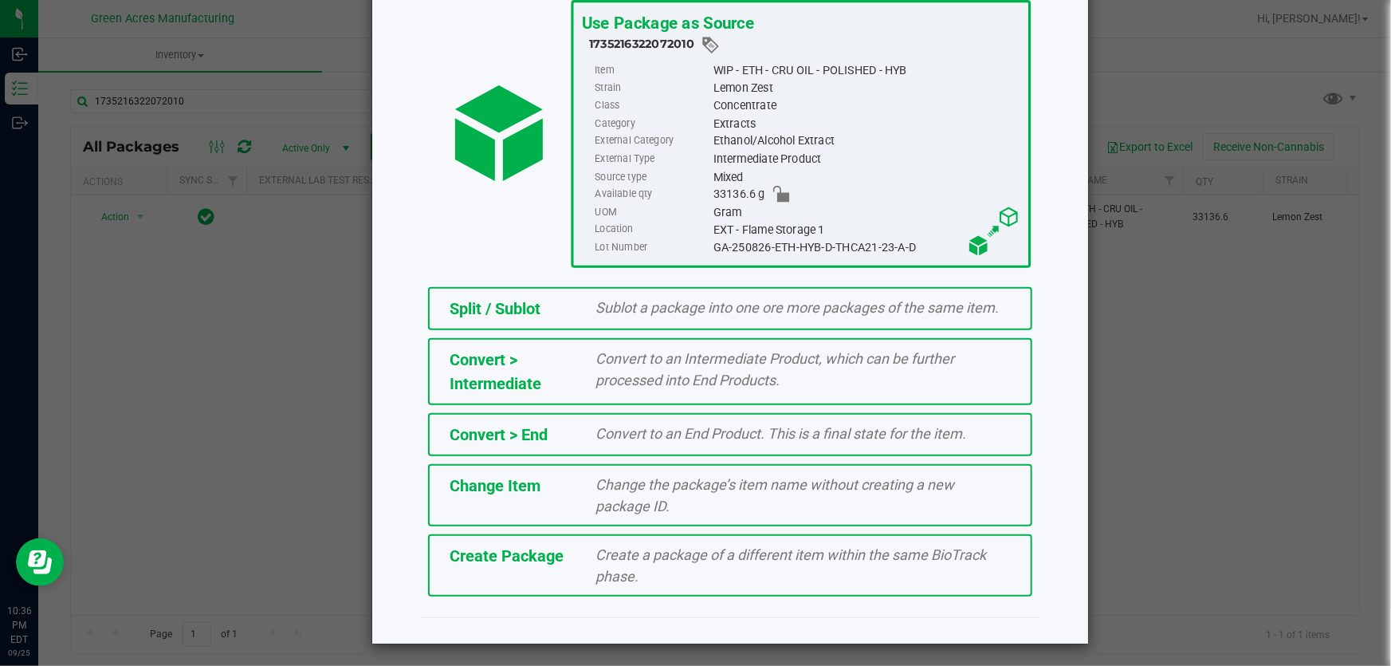
click at [637, 559] on span "Create a package of a different item within the same BioTrack phase." at bounding box center [791, 565] width 391 height 38
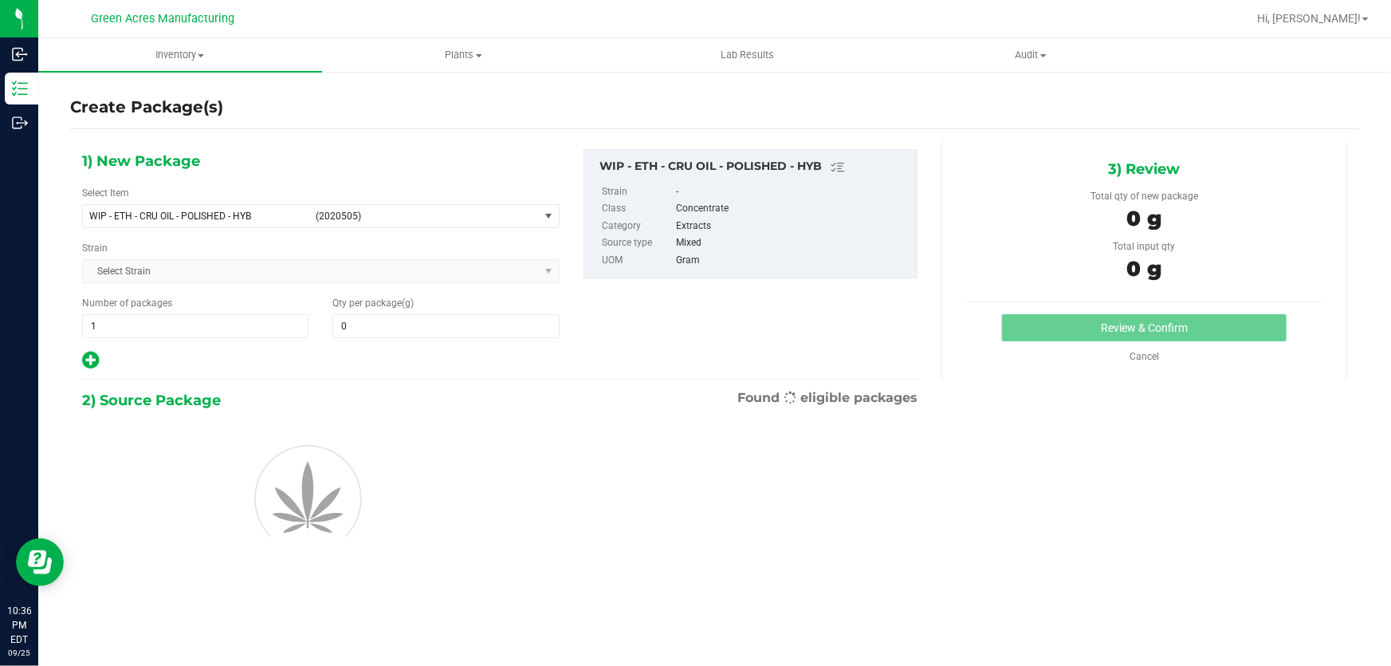
type input "0.0000"
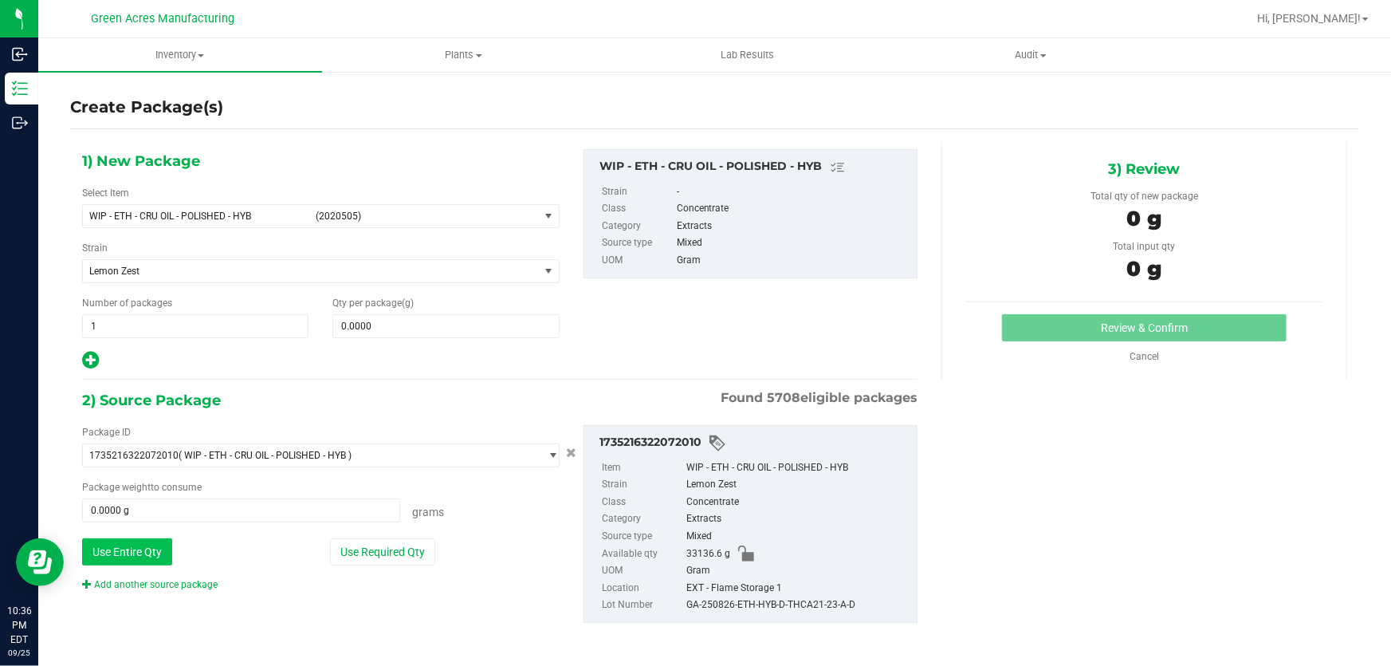
click at [151, 548] on button "Use Entire Qty" at bounding box center [127, 551] width 90 height 27
type input "33136.6000 g"
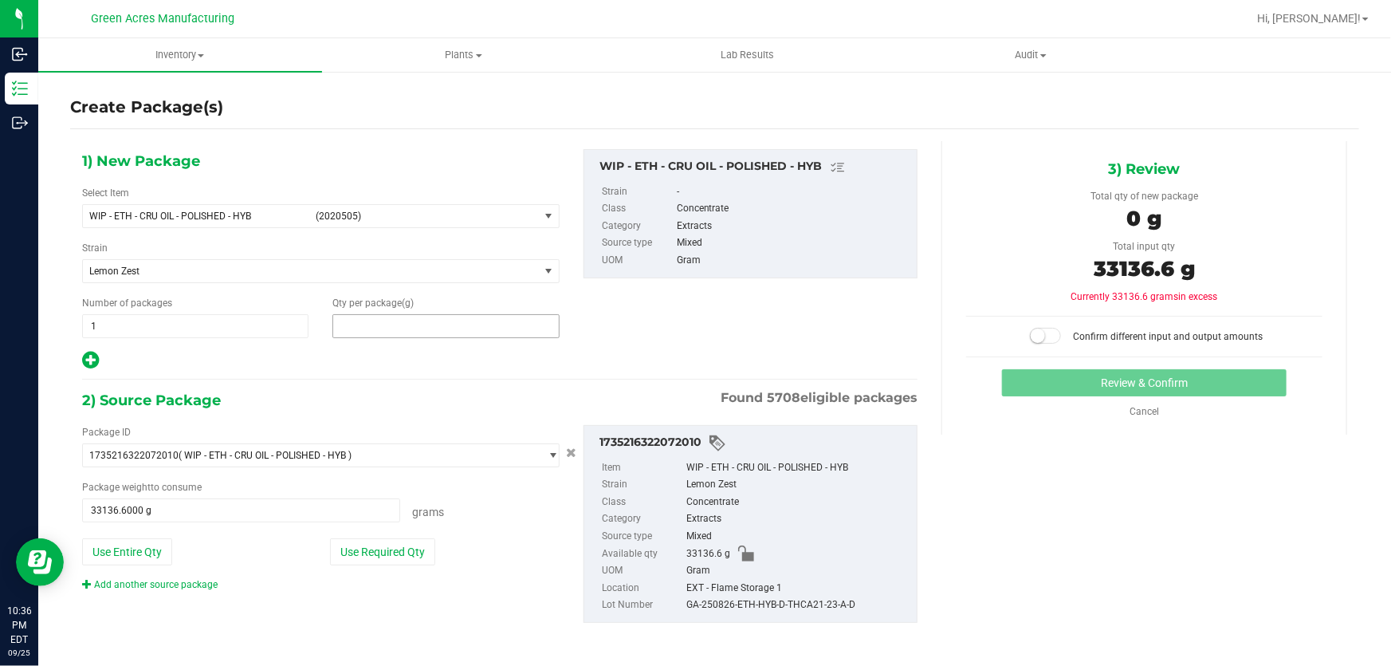
click at [485, 326] on span at bounding box center [445, 326] width 226 height 24
type input "33136.6"
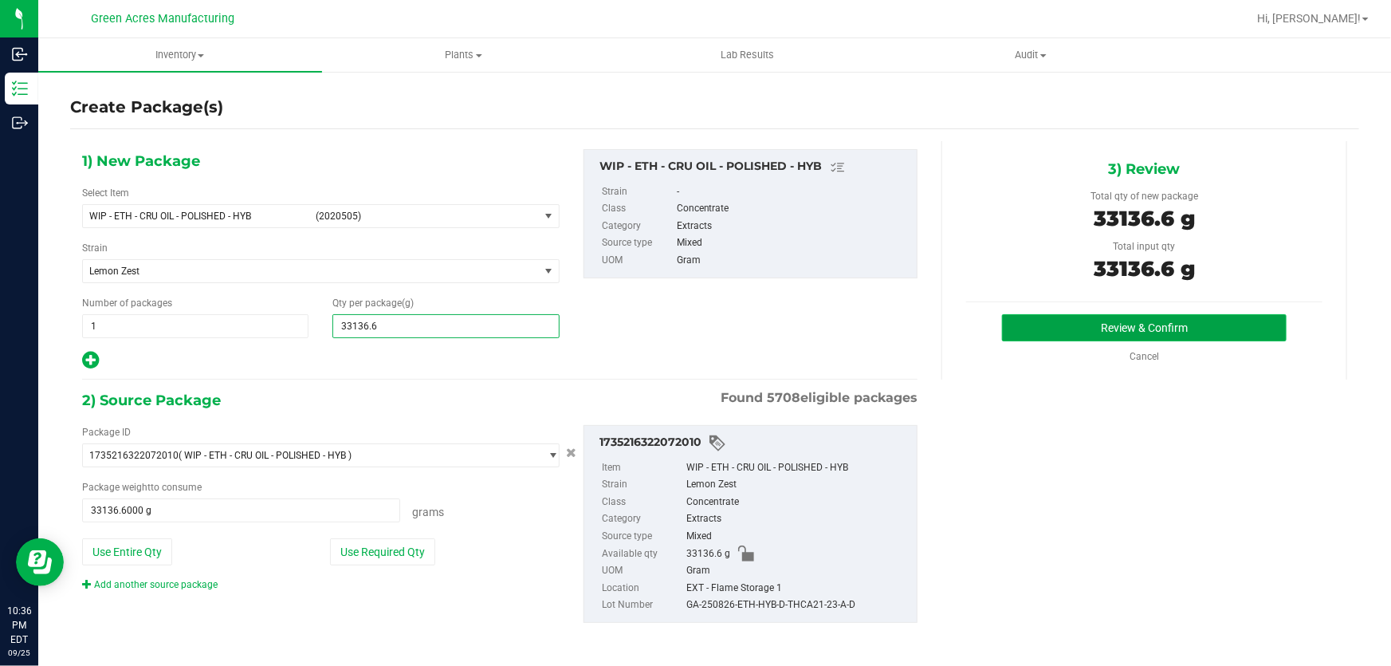
type input "33,136.6000"
click at [1264, 321] on button "Review & Confirm" at bounding box center [1144, 327] width 285 height 27
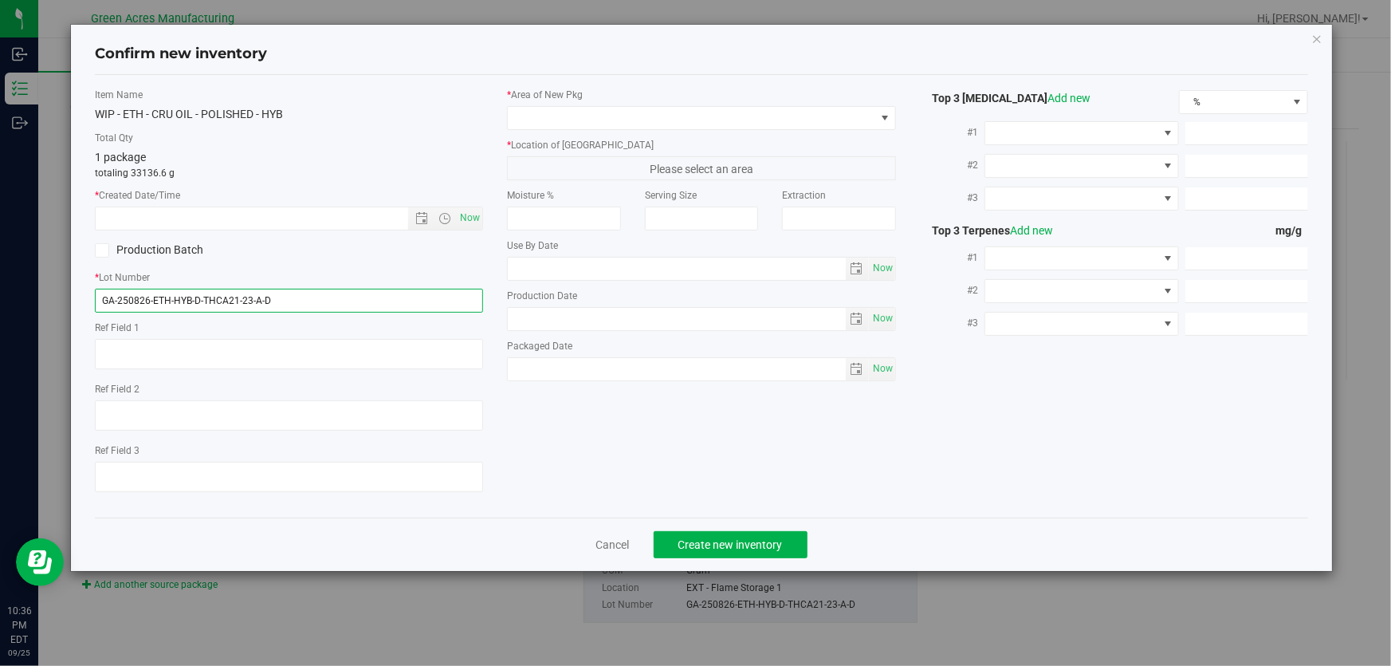
click at [390, 299] on input "GA-250826-ETH-HYB-D-THCA21-23-A-D" at bounding box center [289, 301] width 388 height 24
paste input "925-EM-VKS-HYB-T-THC01"
type input "GA-250925-EM-VKS-HYB-T-THC01"
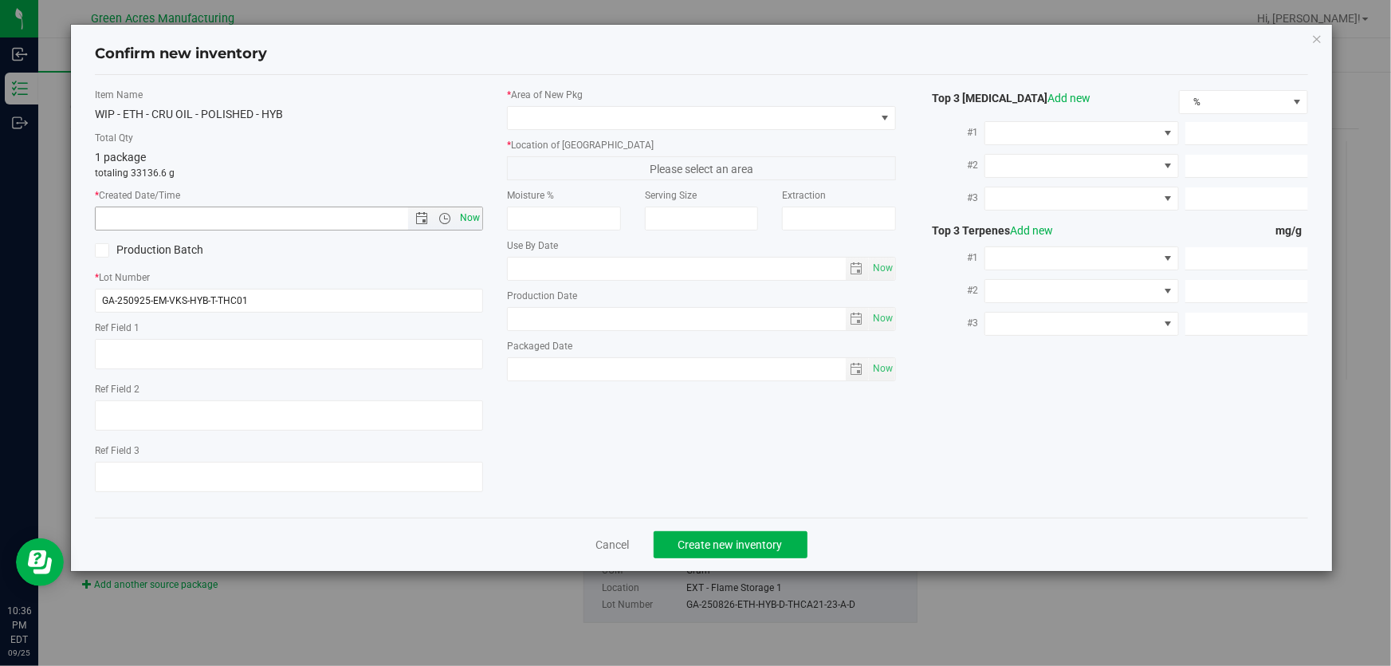
click at [470, 216] on span "Now" at bounding box center [470, 217] width 27 height 23
type input "[DATE] 10:36 PM"
click at [607, 114] on span at bounding box center [691, 118] width 367 height 22
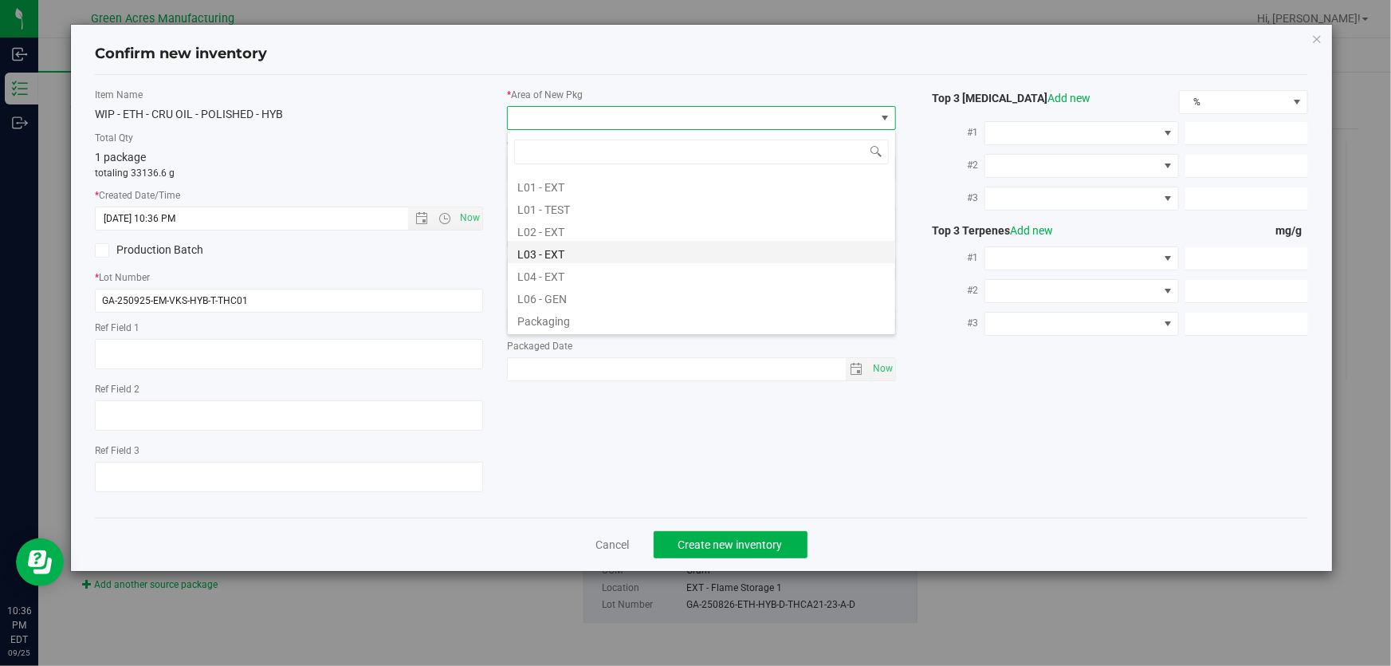
scroll to position [289, 0]
click at [590, 269] on li "L04 - EXT" at bounding box center [701, 273] width 387 height 22
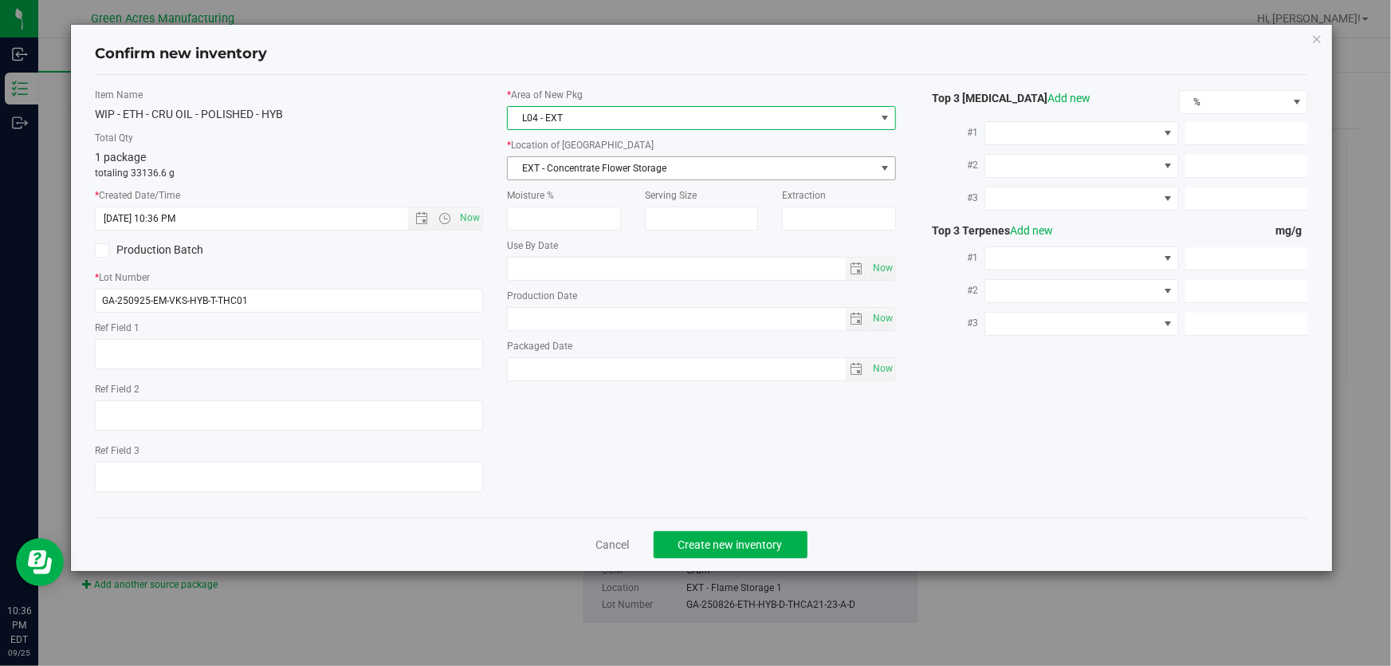
click at [630, 159] on span "EXT - Concentrate Flower Storage" at bounding box center [691, 168] width 367 height 22
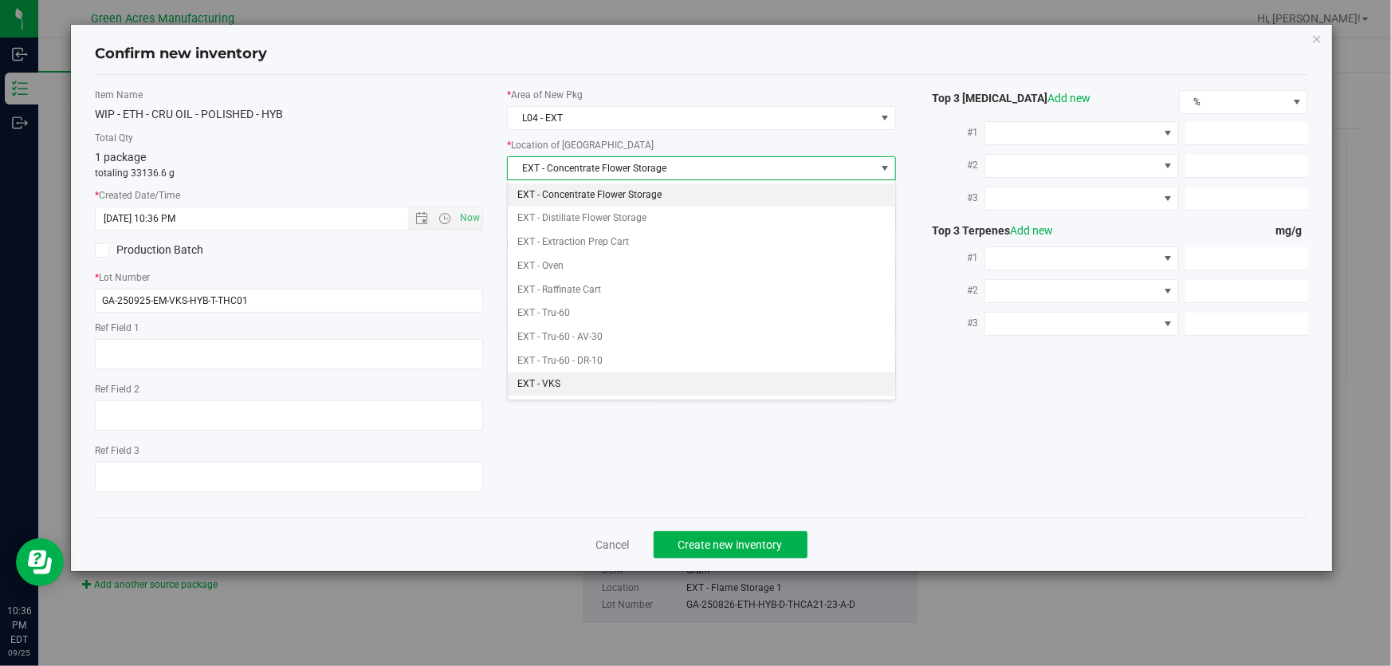
click at [590, 388] on li "EXT - VKS" at bounding box center [701, 384] width 387 height 24
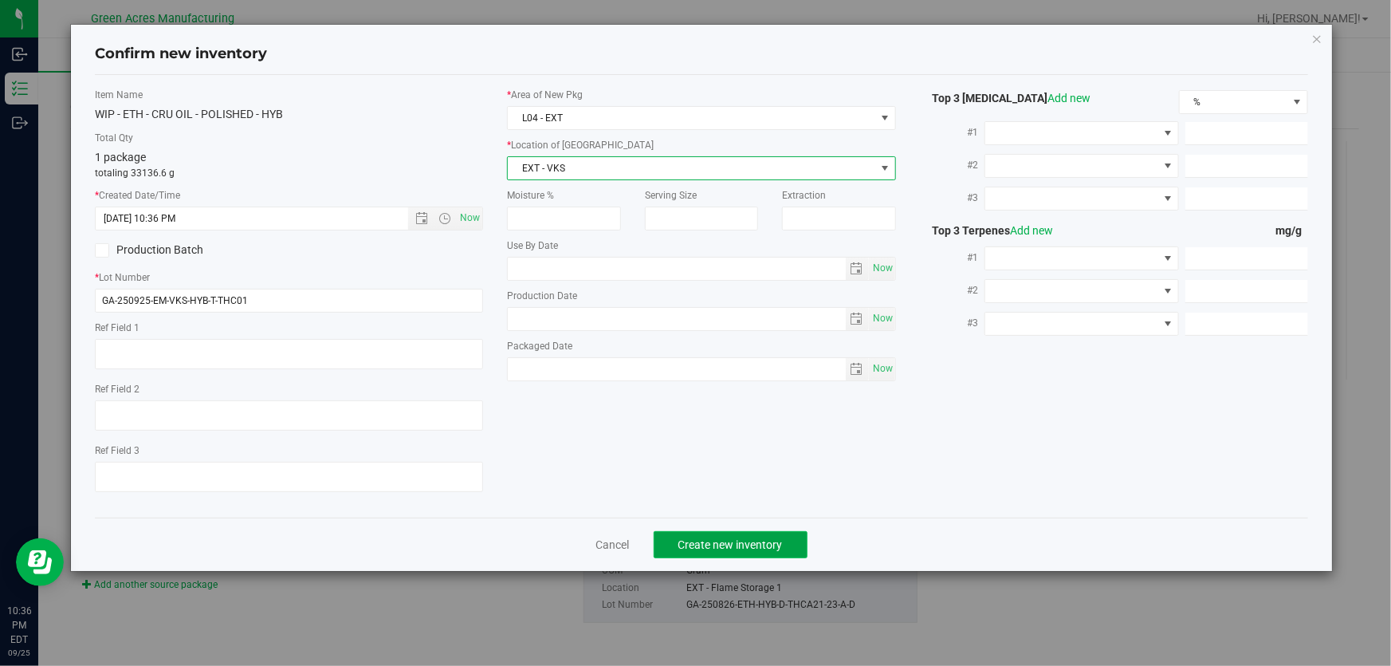
click at [732, 538] on span "Create new inventory" at bounding box center [730, 544] width 104 height 13
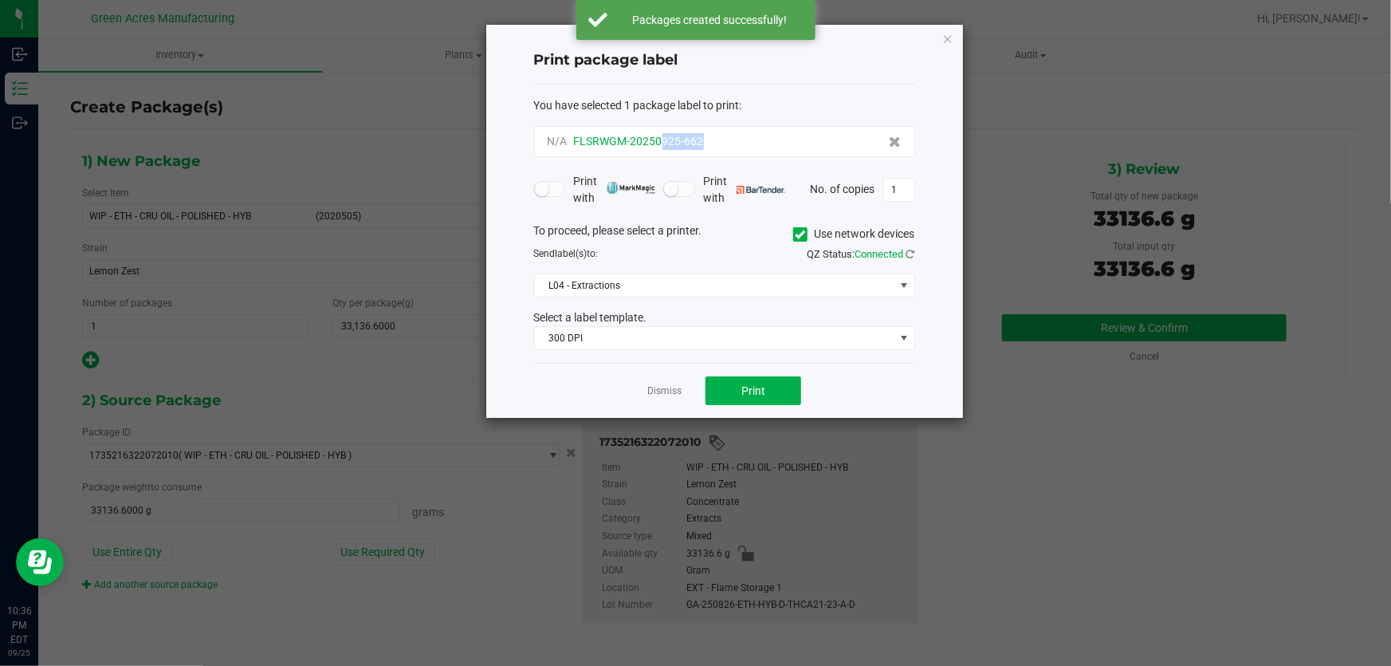
drag, startPoint x: 708, startPoint y: 140, endPoint x: 662, endPoint y: 148, distance: 46.9
click at [662, 148] on div "N/A FLSRWGM-20250925-662" at bounding box center [725, 141] width 354 height 17
copy span "925-662"
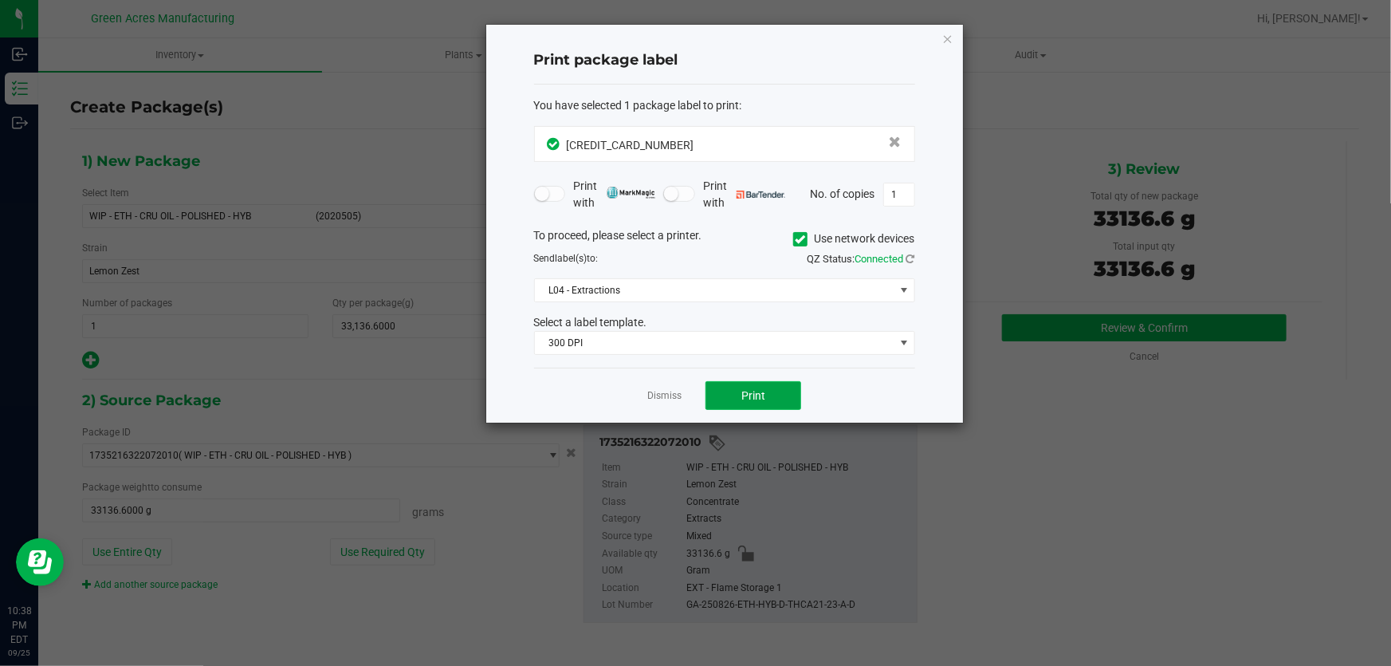
click at [736, 399] on button "Print" at bounding box center [753, 395] width 96 height 29
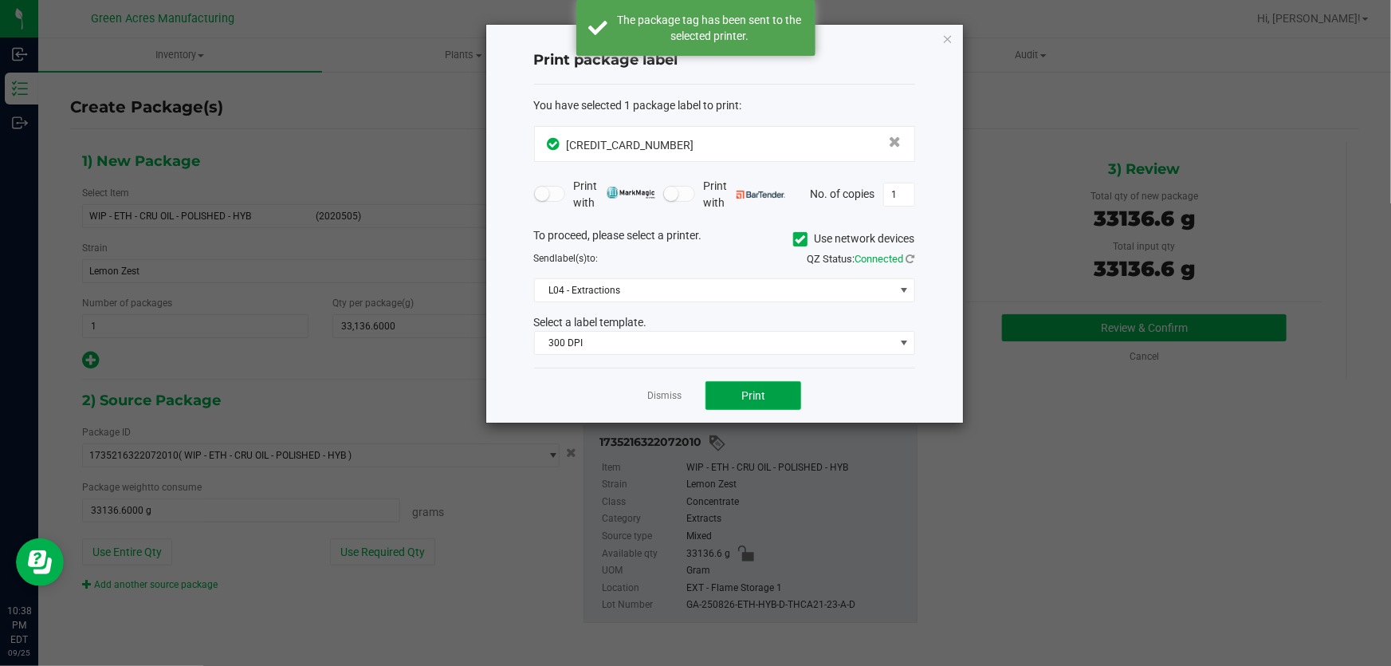
click at [736, 399] on button "Print" at bounding box center [753, 395] width 96 height 29
click at [736, 402] on button "Print" at bounding box center [753, 395] width 96 height 29
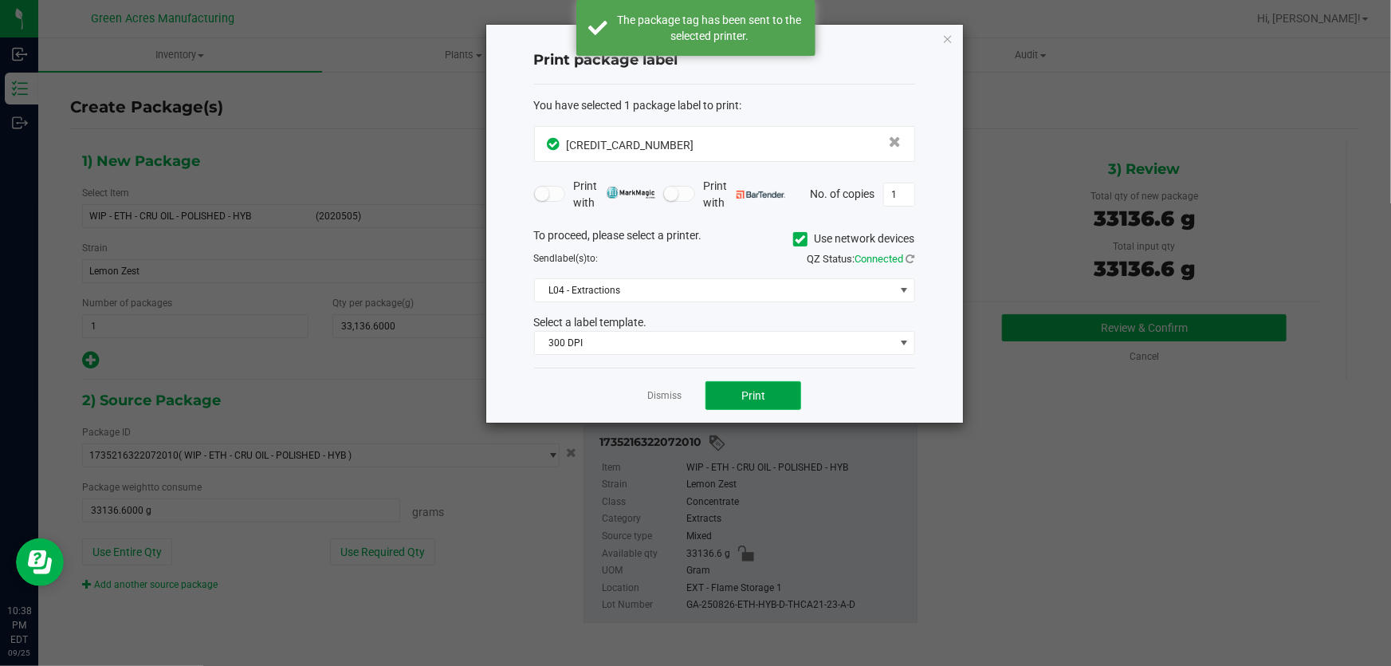
click at [736, 402] on button "Print" at bounding box center [753, 395] width 96 height 29
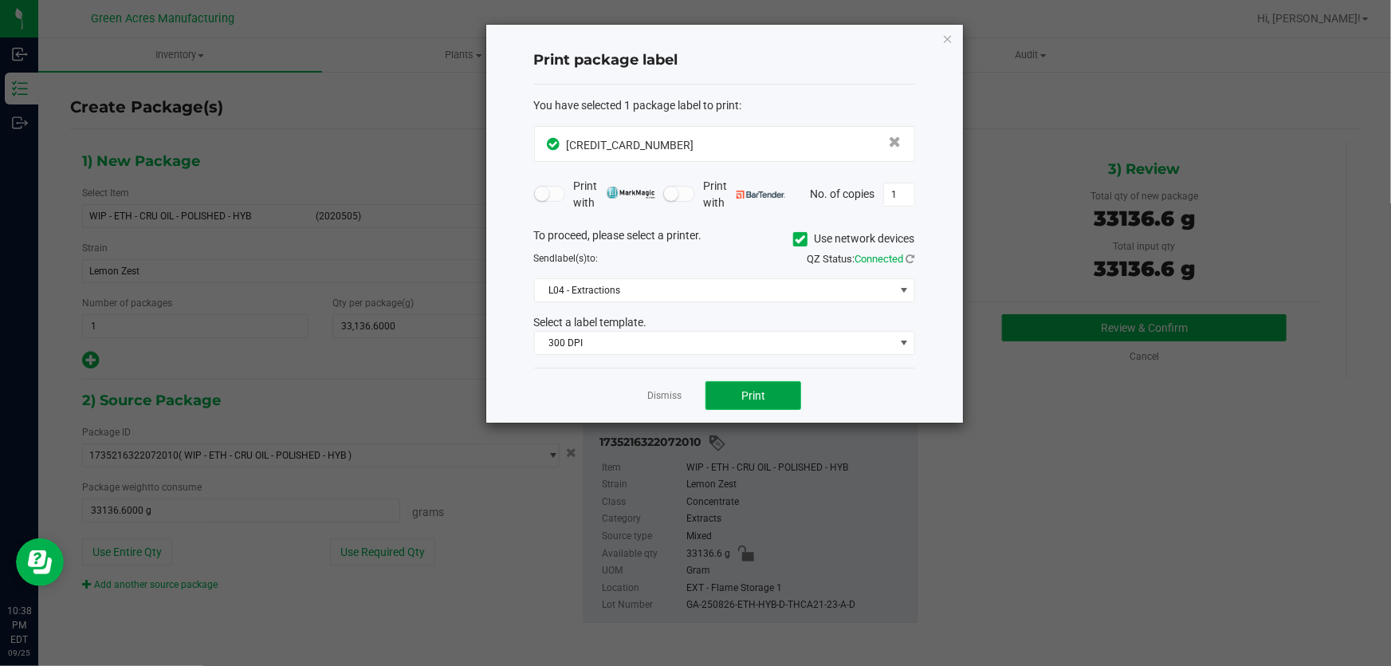
click at [734, 403] on button "Print" at bounding box center [753, 395] width 96 height 29
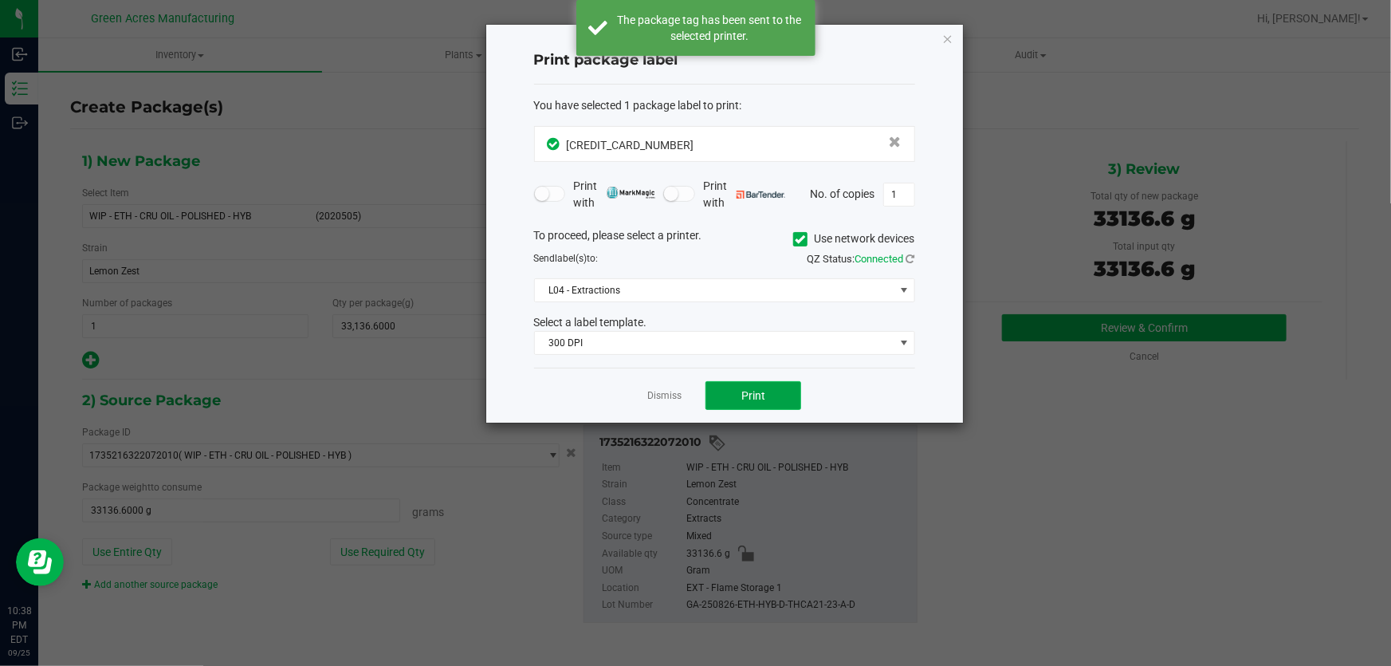
click at [734, 403] on button "Print" at bounding box center [753, 395] width 96 height 29
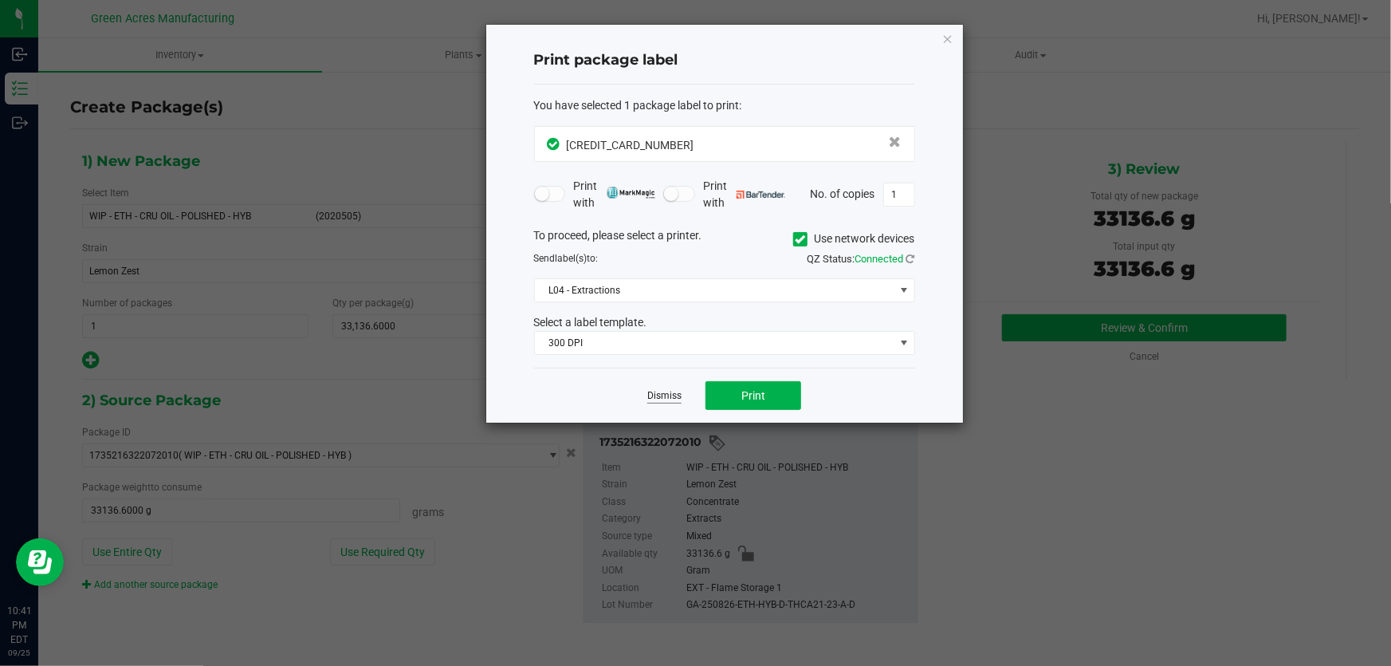
click at [674, 393] on link "Dismiss" at bounding box center [664, 396] width 34 height 14
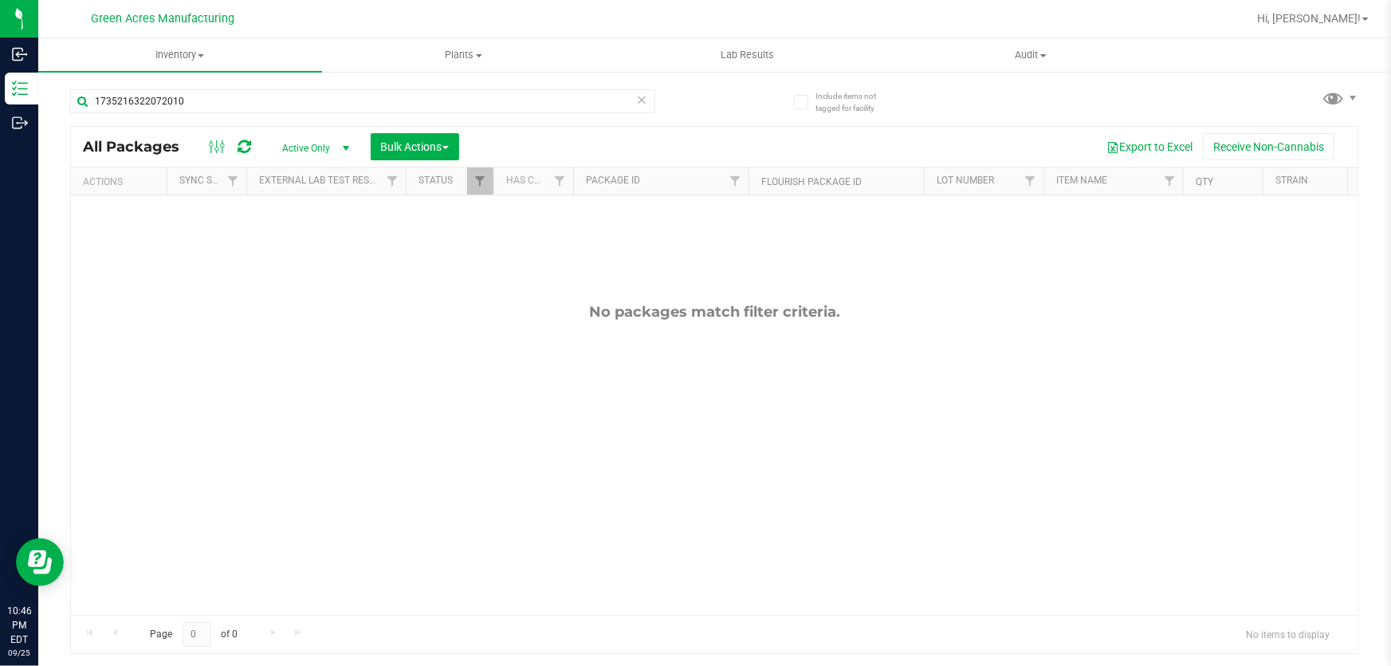
click at [638, 95] on icon at bounding box center [641, 98] width 11 height 19
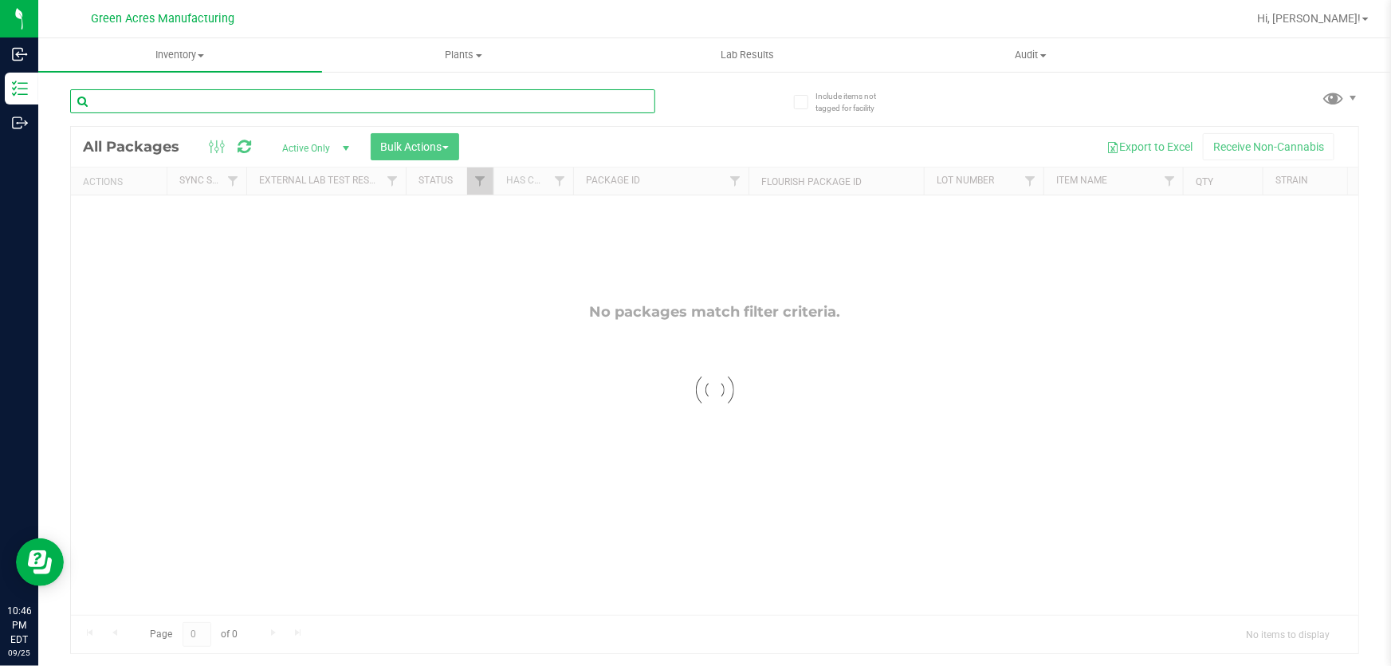
click at [528, 98] on input "text" at bounding box center [362, 101] width 585 height 24
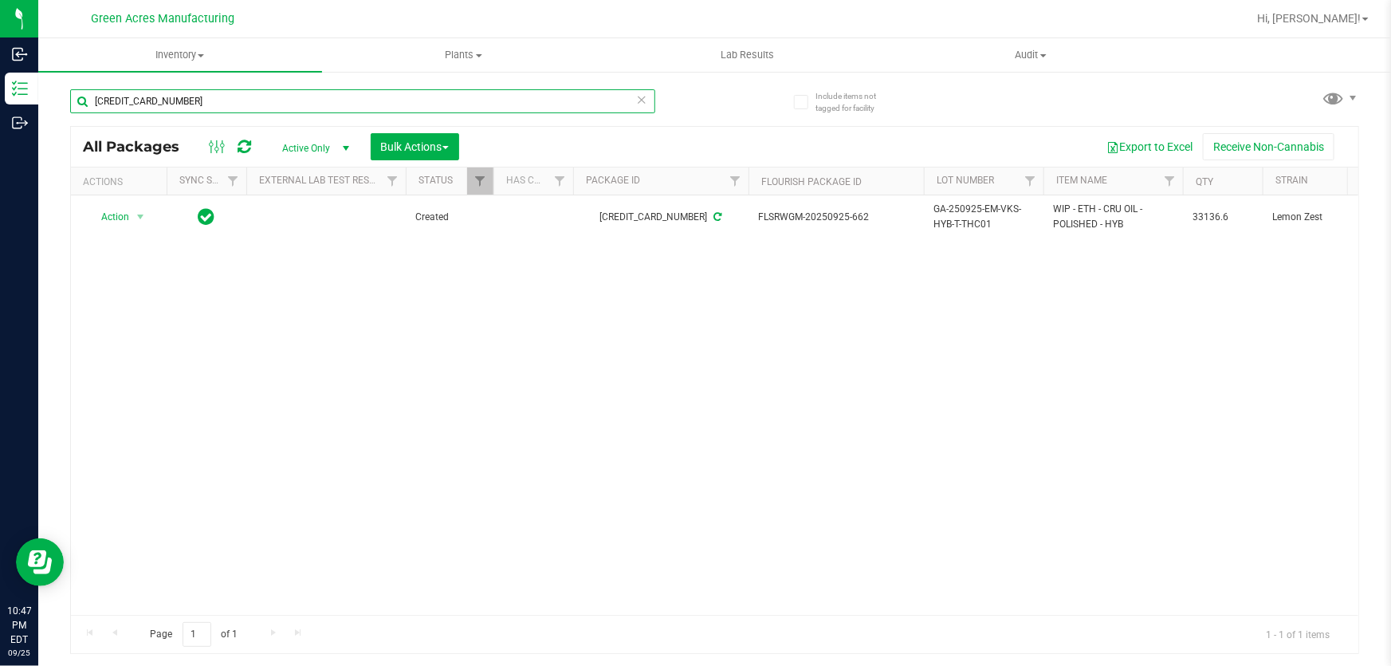
type input "[CREDIT_CARD_NUMBER]"
